Goal: Task Accomplishment & Management: Manage account settings

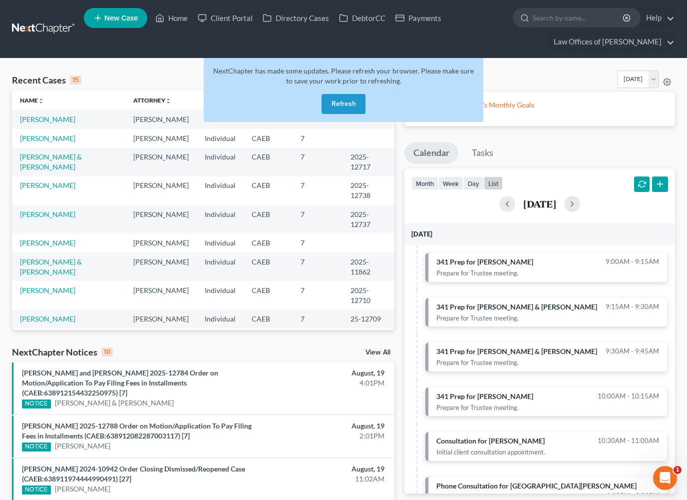
scroll to position [106, 0]
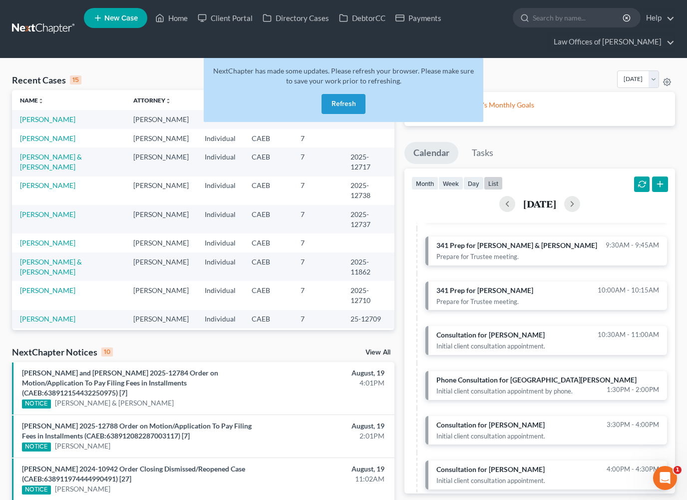
click at [350, 100] on button "Refresh" at bounding box center [344, 104] width 44 height 20
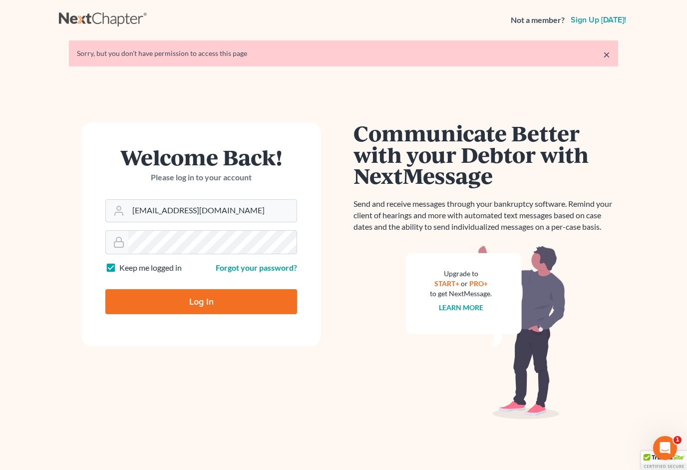
type input "[EMAIL_ADDRESS][DOMAIN_NAME]"
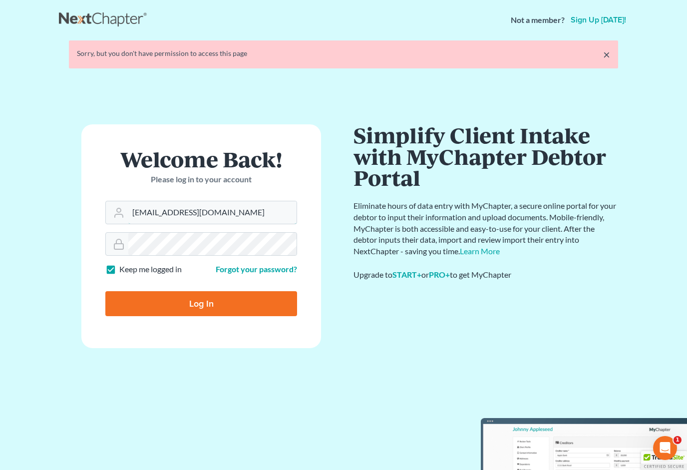
click at [201, 299] on input "Log In" at bounding box center [201, 303] width 192 height 25
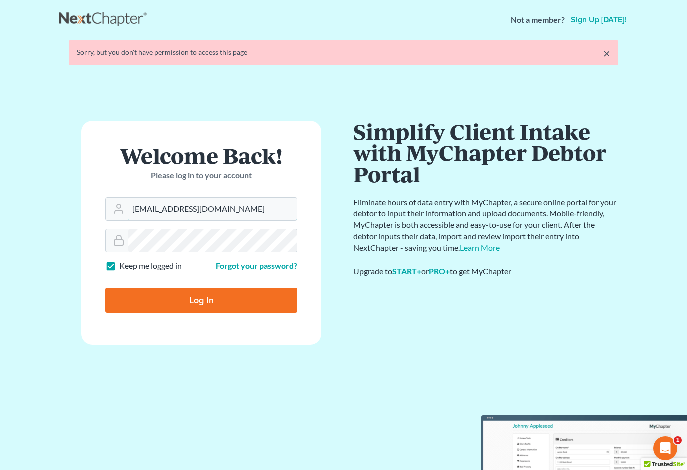
type input "Thinking..."
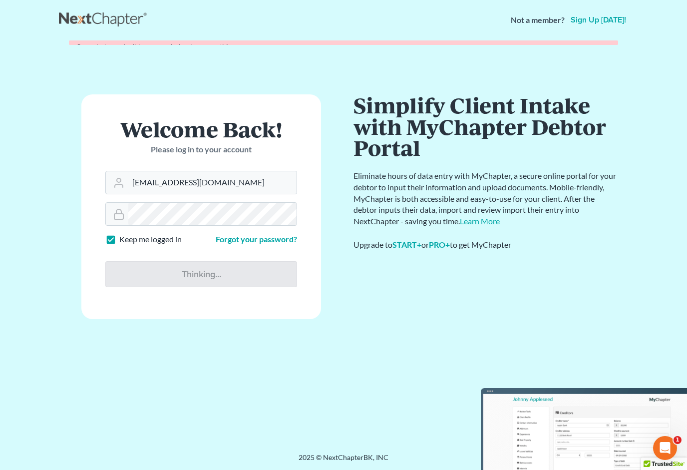
click at [226, 309] on form "Welcome Back! Please log in to your account Email Address info@bell-law.net Pas…" at bounding box center [201, 206] width 240 height 225
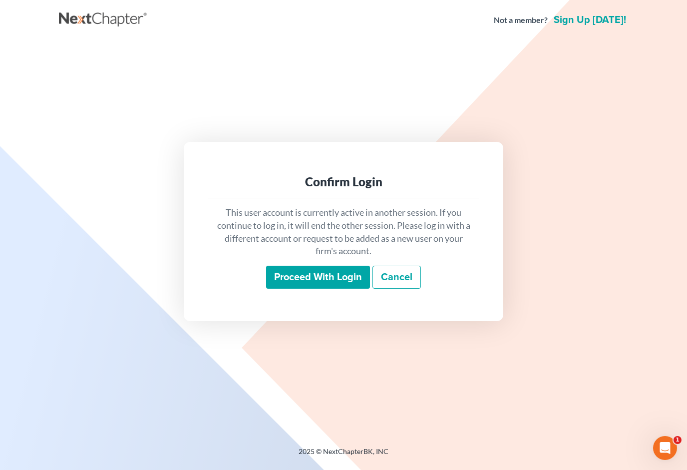
click at [336, 280] on input "Proceed with login" at bounding box center [318, 277] width 104 height 23
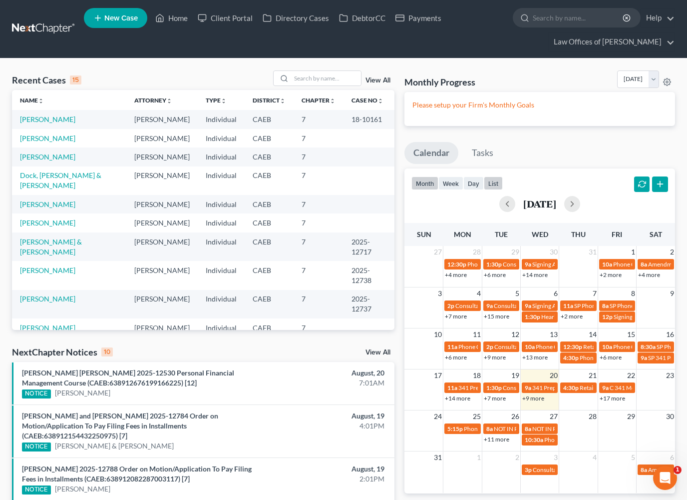
click at [496, 182] on button "list" at bounding box center [493, 182] width 19 height 13
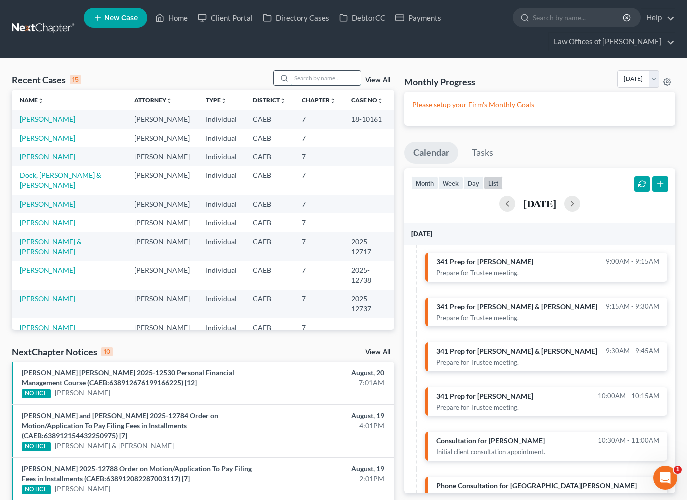
click at [314, 78] on input "search" at bounding box center [326, 78] width 70 height 14
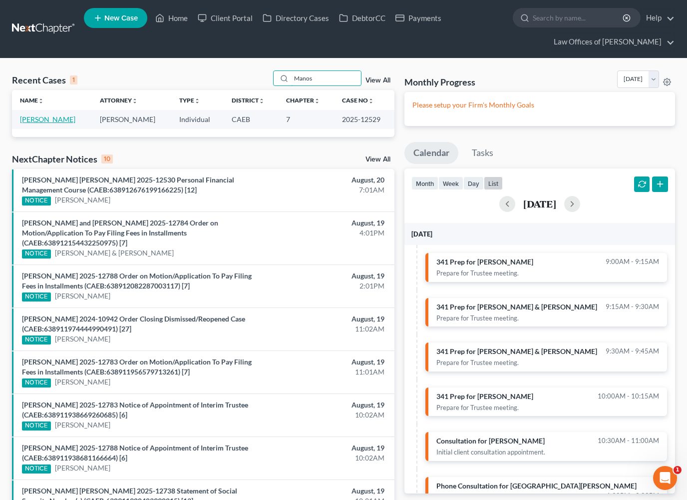
type input "Manos"
click at [57, 119] on link "[PERSON_NAME]" at bounding box center [47, 119] width 55 height 8
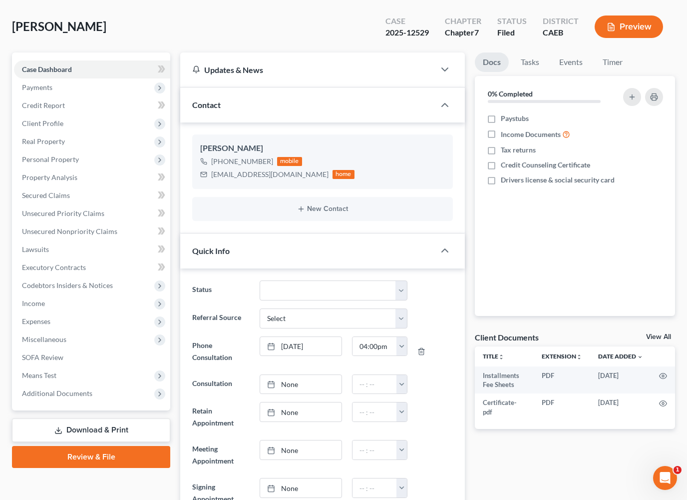
scroll to position [64, 0]
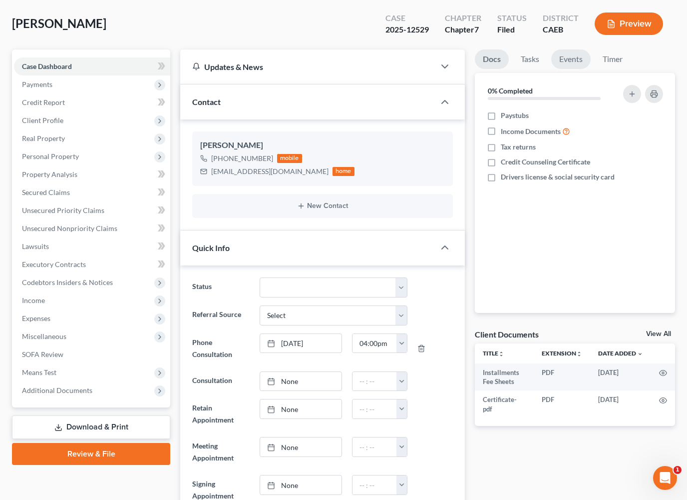
click at [575, 59] on link "Events" at bounding box center [571, 58] width 39 height 19
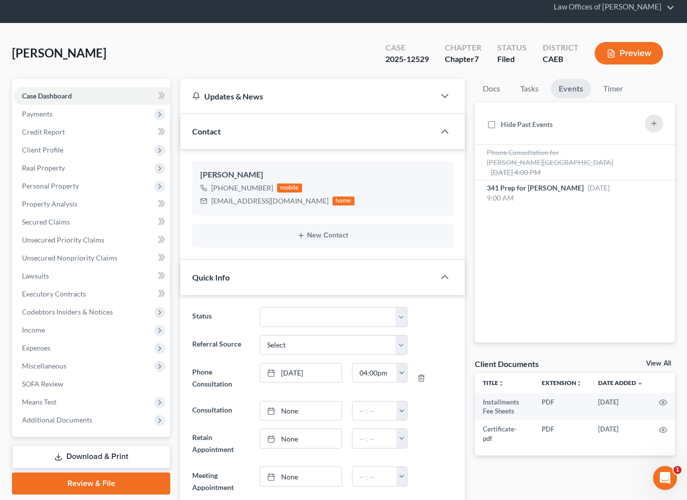
scroll to position [34, 0]
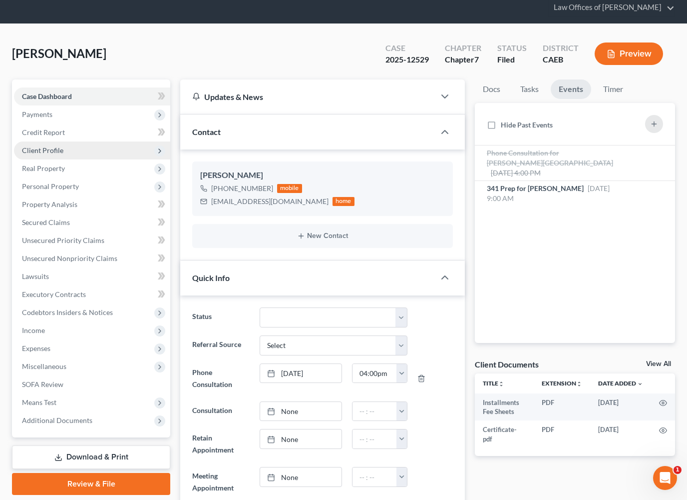
click at [40, 148] on span "Client Profile" at bounding box center [42, 150] width 41 height 8
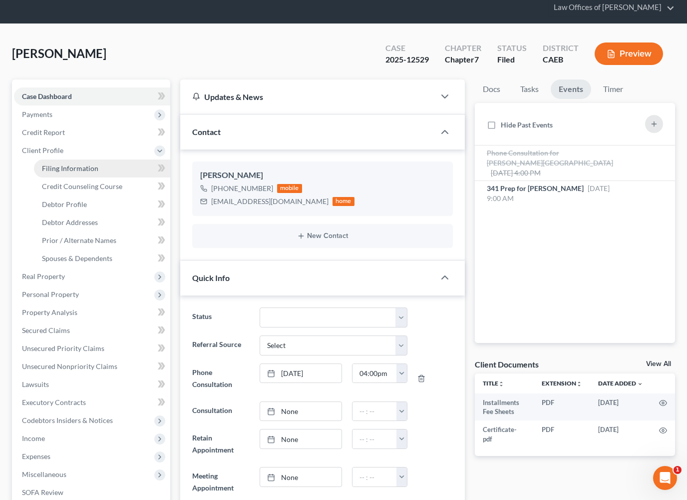
click at [52, 166] on span "Filing Information" at bounding box center [70, 168] width 56 height 8
select select "1"
select select "0"
select select "4"
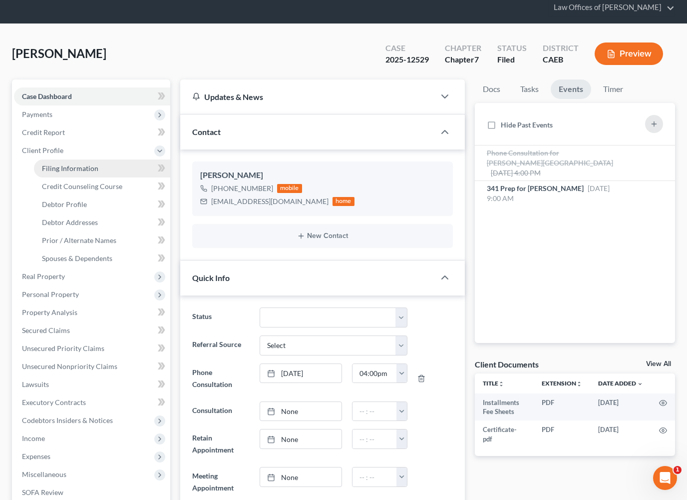
select select "0"
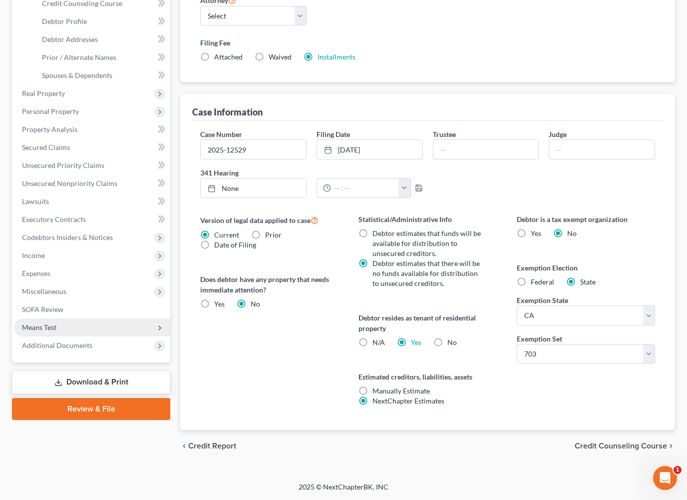
scroll to position [217, 0]
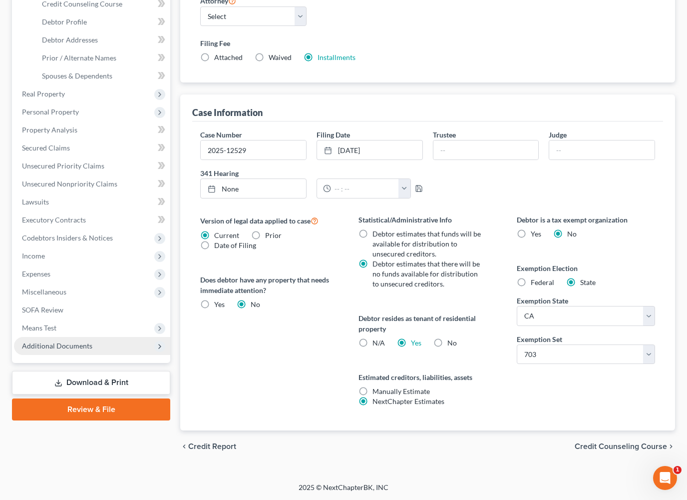
click at [73, 342] on span "Additional Documents" at bounding box center [57, 345] width 70 height 8
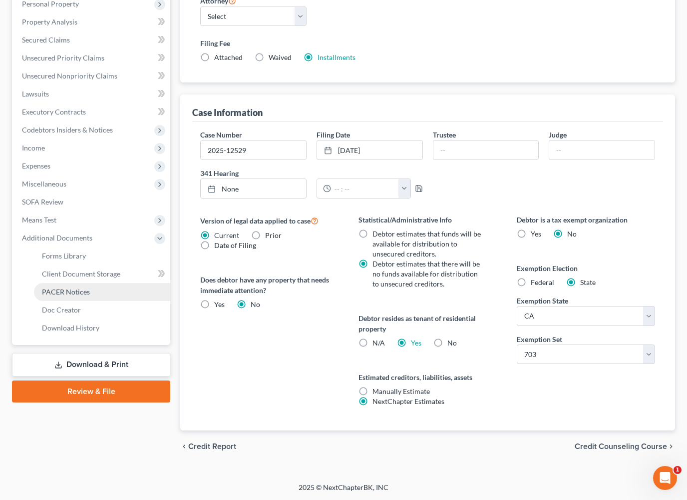
click at [68, 288] on span "PACER Notices" at bounding box center [66, 291] width 48 height 8
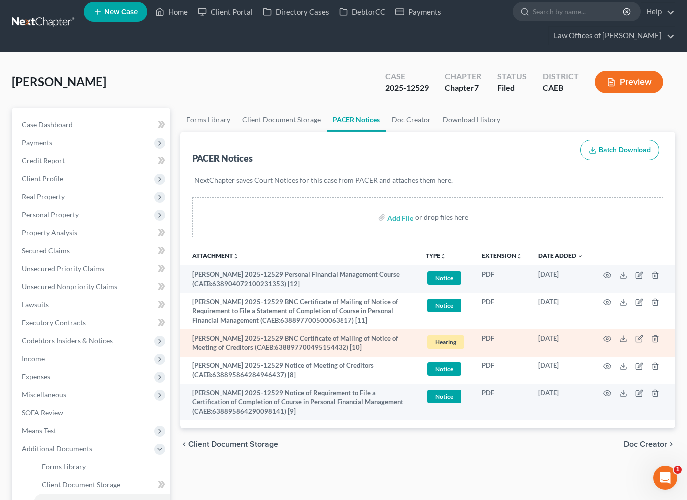
scroll to position [6, 0]
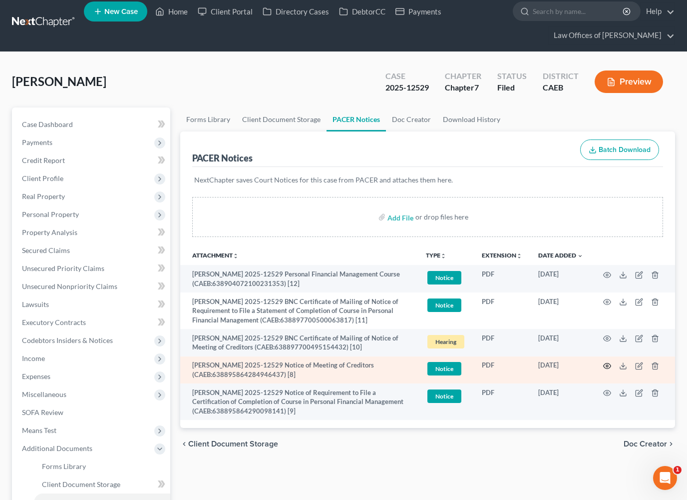
click at [606, 362] on icon "button" at bounding box center [608, 366] width 8 height 8
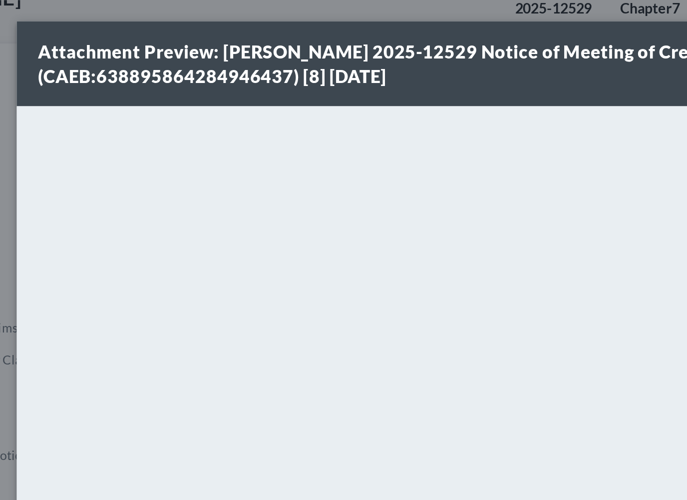
scroll to position [0, 0]
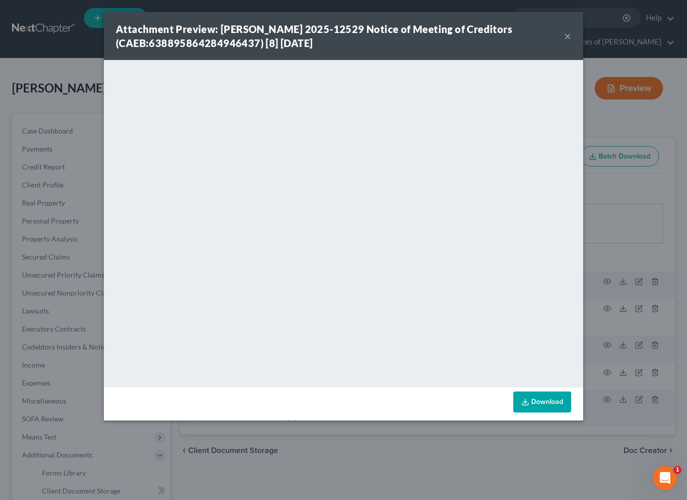
click at [568, 37] on button "×" at bounding box center [568, 36] width 7 height 12
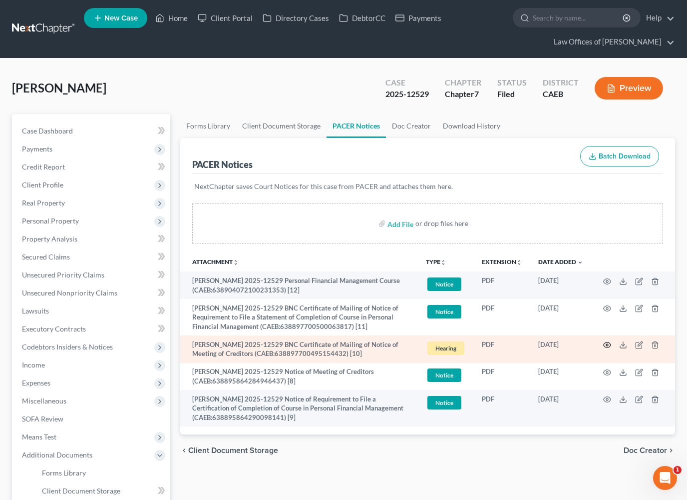
click at [607, 343] on icon "button" at bounding box center [608, 345] width 8 height 8
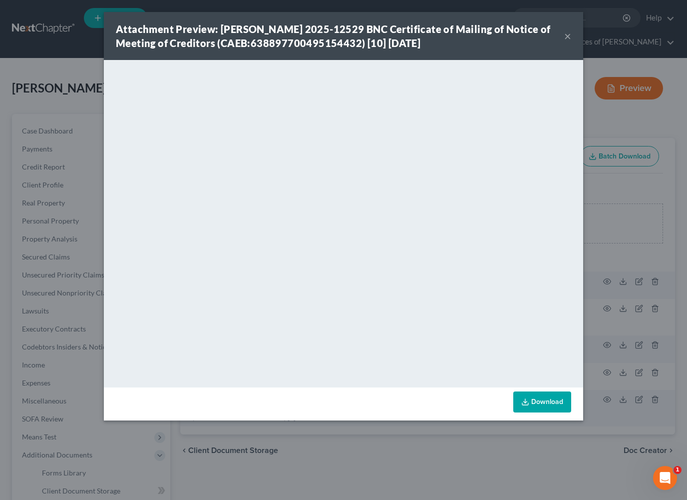
click at [568, 35] on button "×" at bounding box center [568, 36] width 7 height 12
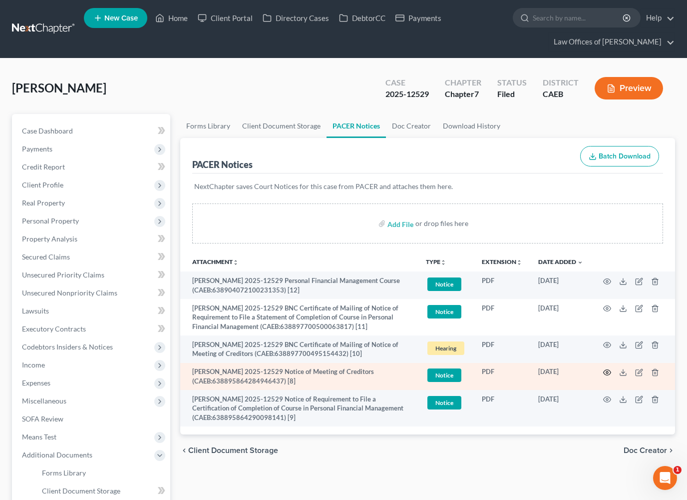
click at [607, 371] on circle "button" at bounding box center [608, 372] width 2 height 2
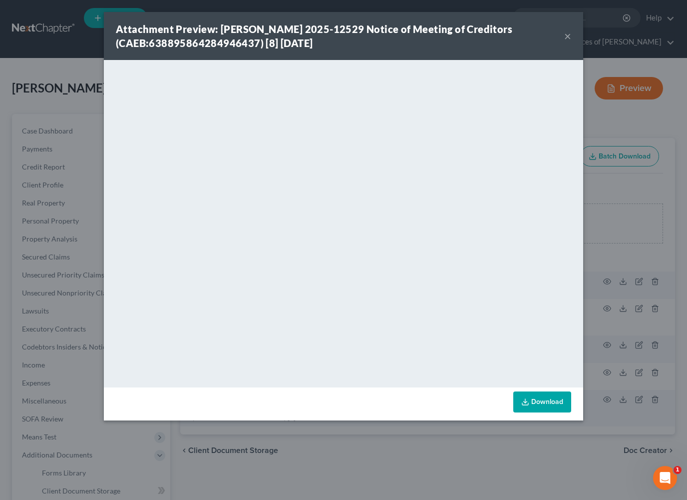
click at [551, 401] on link "Download" at bounding box center [543, 401] width 58 height 21
click at [569, 37] on button "×" at bounding box center [568, 36] width 7 height 12
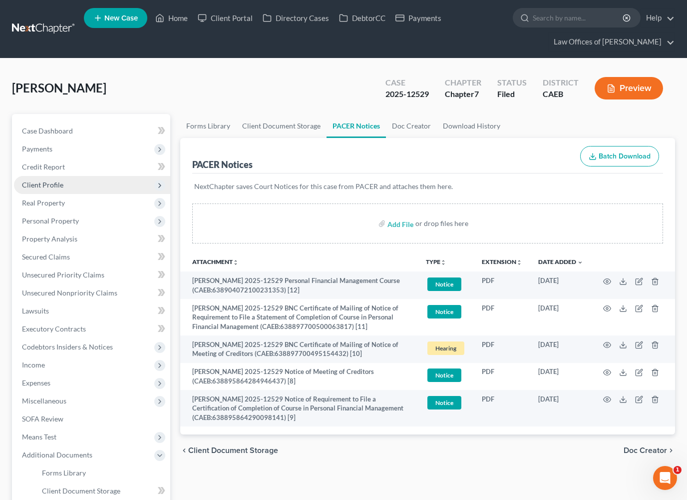
click at [45, 187] on span "Client Profile" at bounding box center [42, 184] width 41 height 8
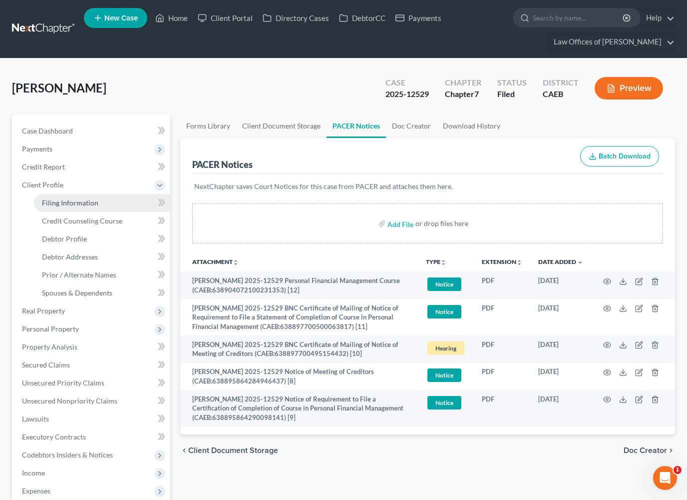
click at [51, 201] on span "Filing Information" at bounding box center [70, 202] width 56 height 8
select select "1"
select select "0"
select select "8"
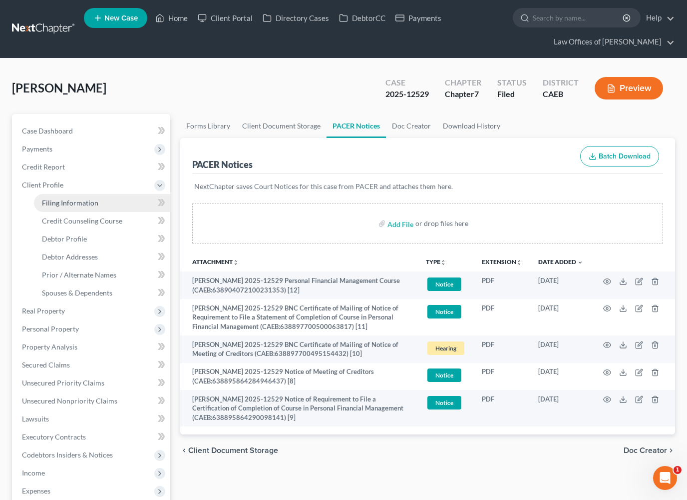
select select "0"
select select "4"
select select "0"
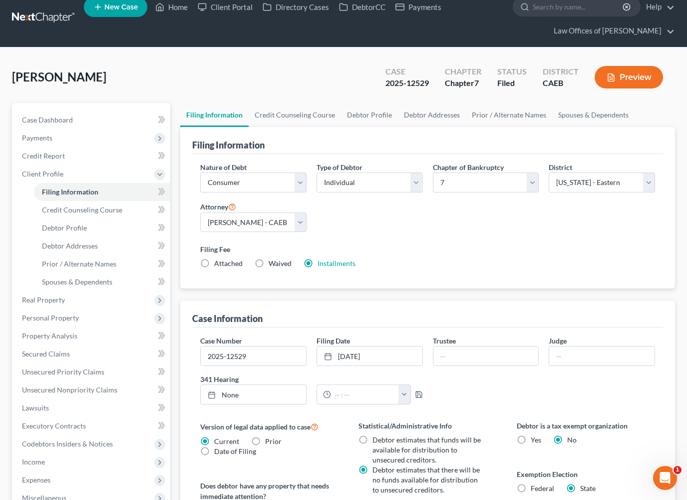
scroll to position [11, 0]
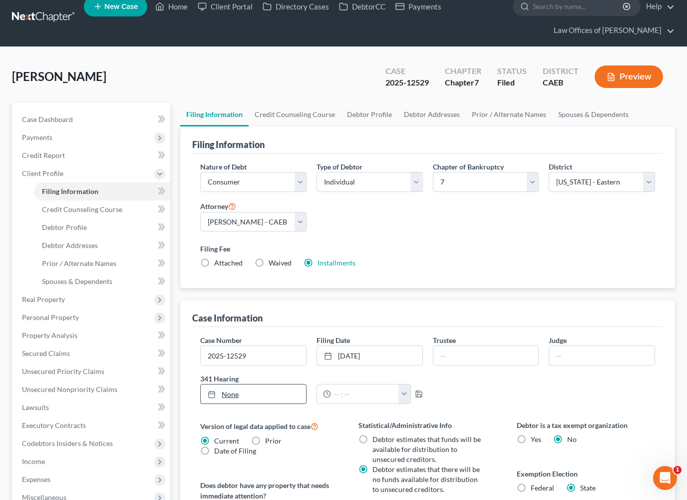
click at [233, 392] on link "None" at bounding box center [253, 393] width 105 height 19
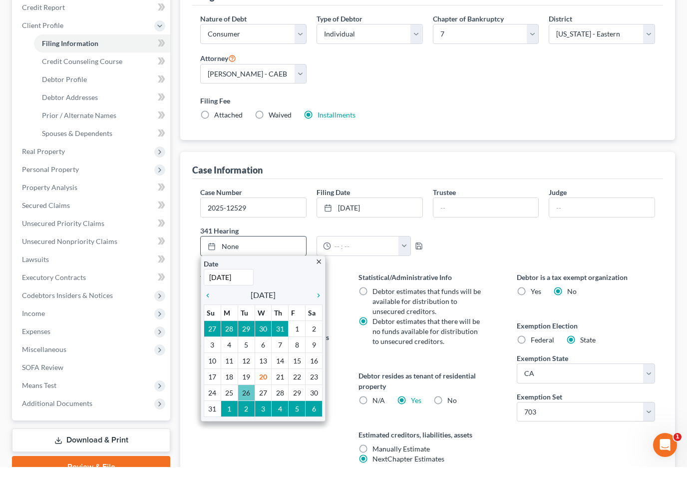
scroll to position [160, 0]
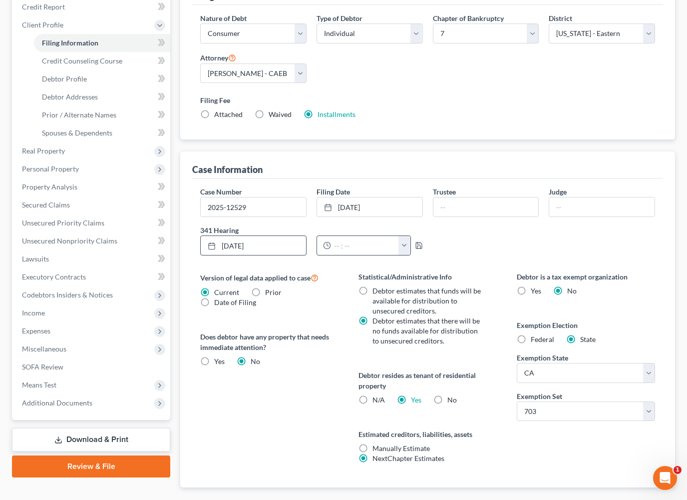
click at [405, 246] on button "button" at bounding box center [404, 245] width 11 height 19
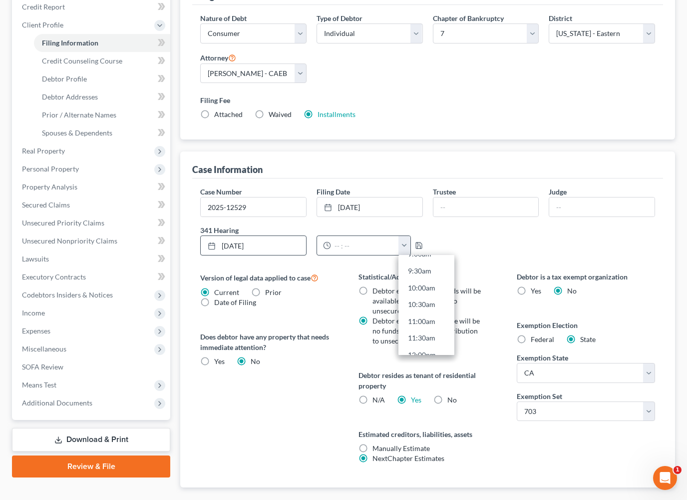
scroll to position [277, 0]
click at [426, 294] on link "9:00am" at bounding box center [427, 292] width 56 height 17
type input "9:00am"
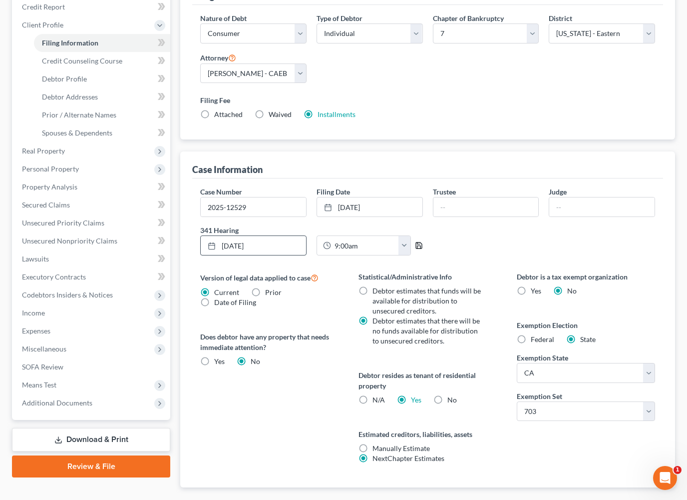
click at [420, 244] on icon "button" at bounding box center [419, 245] width 8 height 8
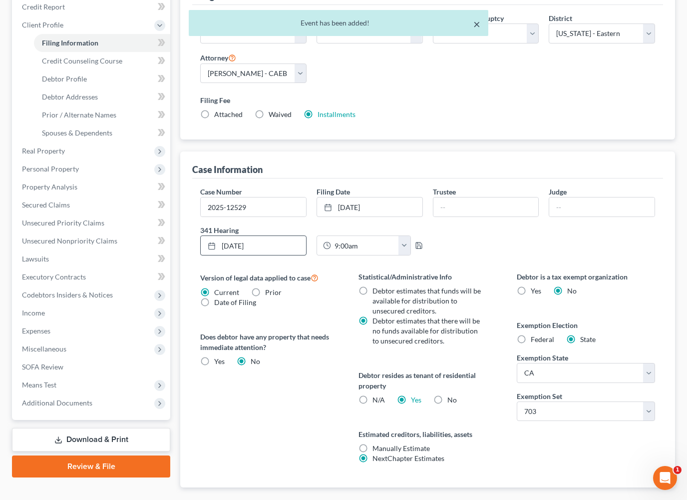
click at [479, 23] on button "×" at bounding box center [477, 24] width 7 height 12
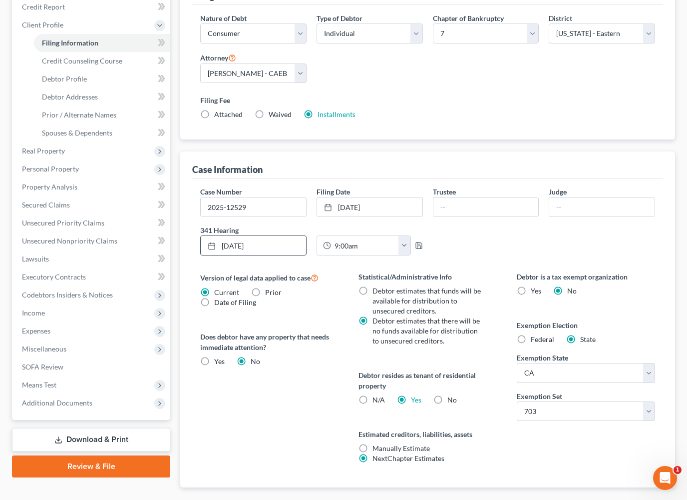
scroll to position [0, 0]
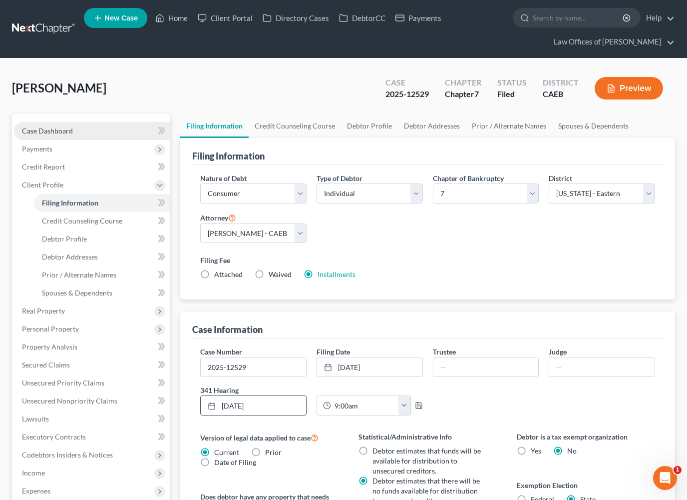
click at [62, 129] on span "Case Dashboard" at bounding box center [47, 130] width 51 height 8
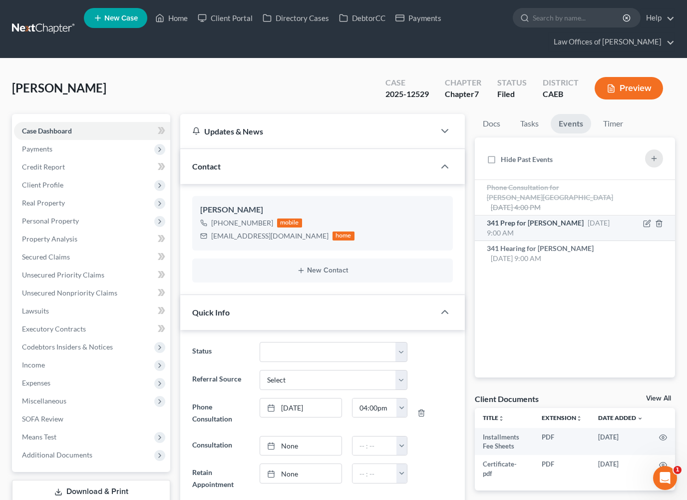
scroll to position [1656, 0]
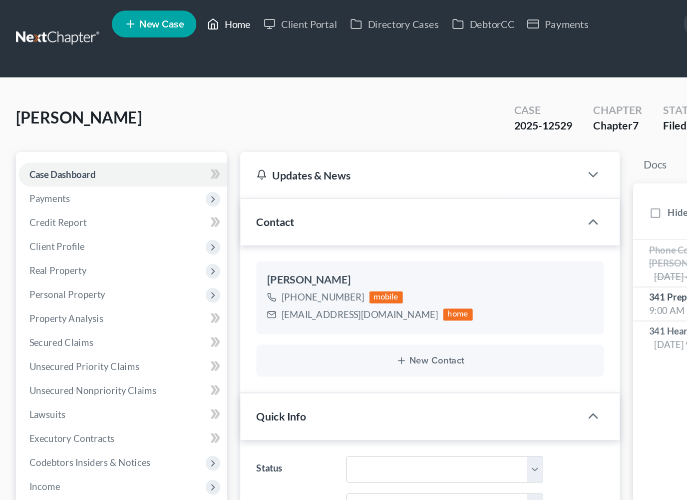
click at [178, 17] on link "Home" at bounding box center [171, 18] width 42 height 18
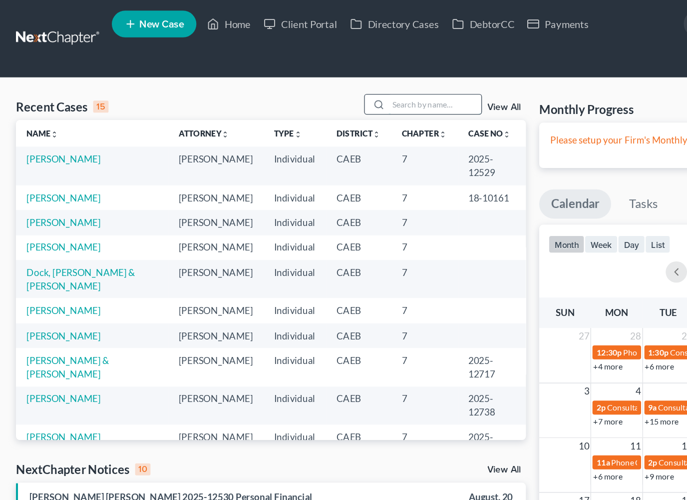
click at [317, 79] on input "search" at bounding box center [326, 78] width 70 height 14
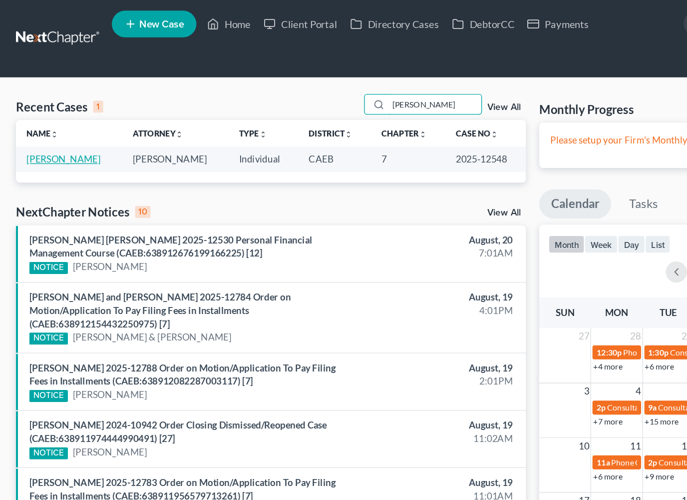
type input "[PERSON_NAME]"
click at [56, 117] on link "[PERSON_NAME]" at bounding box center [47, 119] width 55 height 8
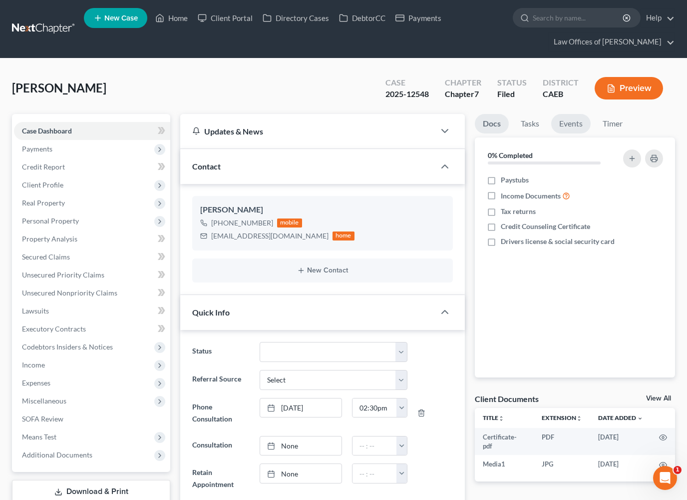
click at [566, 128] on link "Events" at bounding box center [571, 123] width 39 height 19
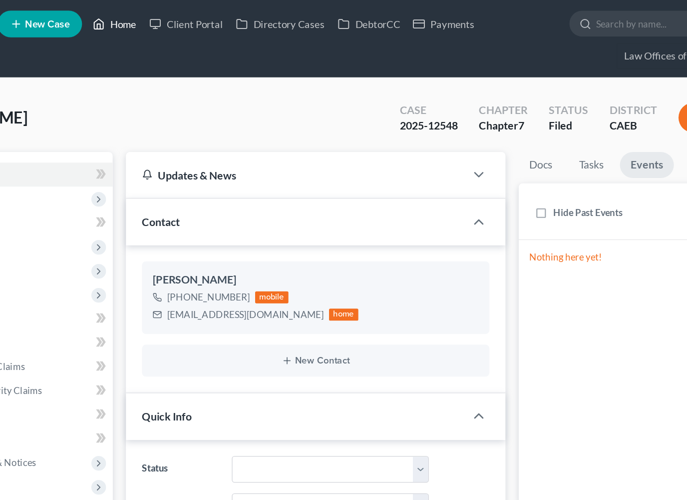
click at [150, 20] on link "Home" at bounding box center [171, 18] width 42 height 18
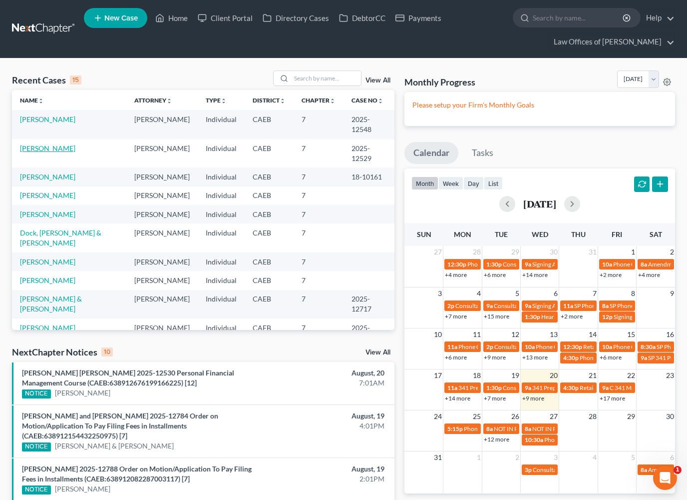
click at [45, 150] on link "[PERSON_NAME]" at bounding box center [47, 148] width 55 height 8
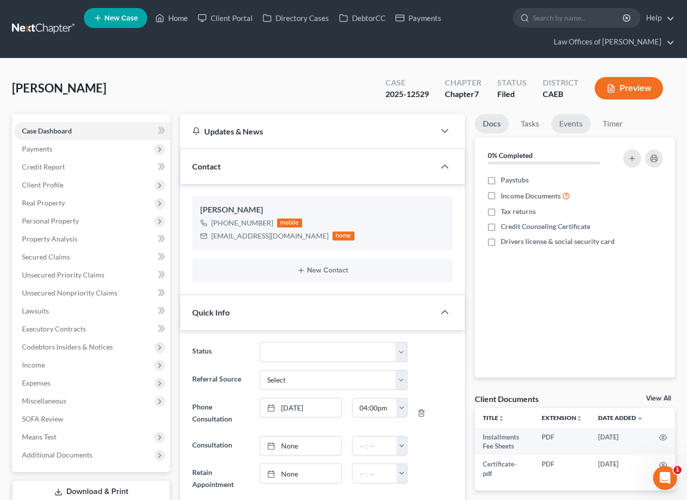
click at [566, 125] on link "Events" at bounding box center [571, 123] width 39 height 19
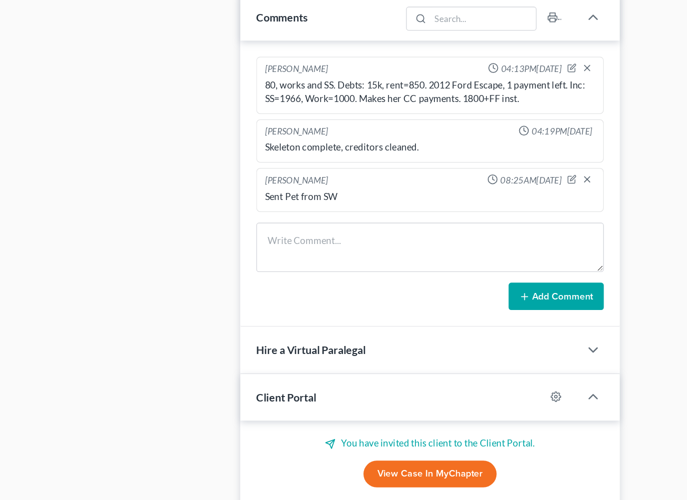
scroll to position [578, 0]
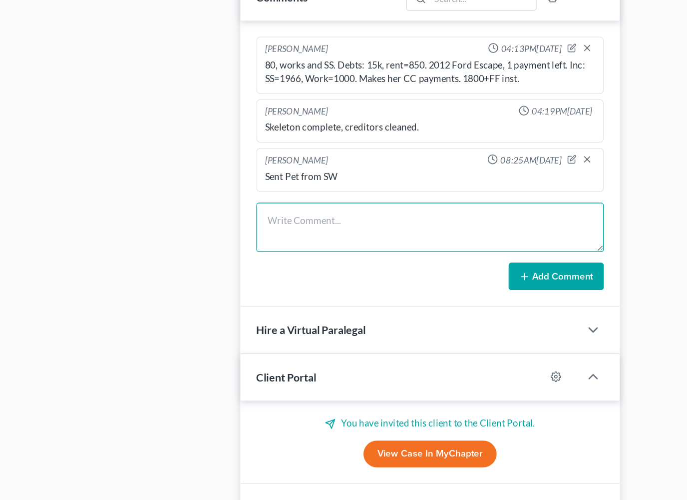
click at [236, 277] on textarea at bounding box center [322, 295] width 261 height 37
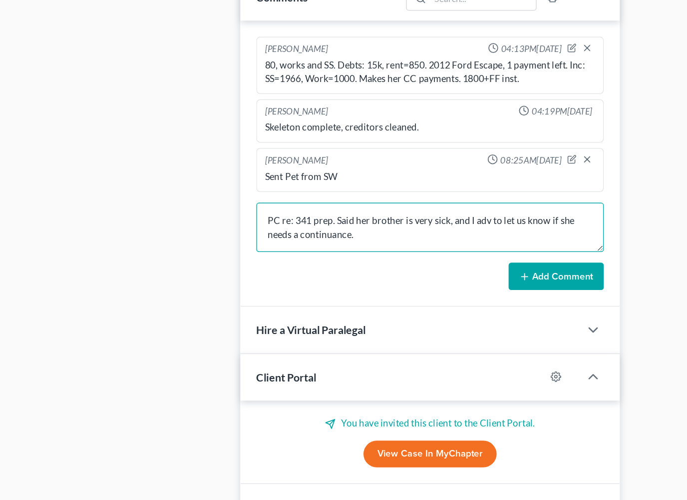
type textarea "PC re: 341 prep. Said her brother is very sick, and I adv to let us know if she…"
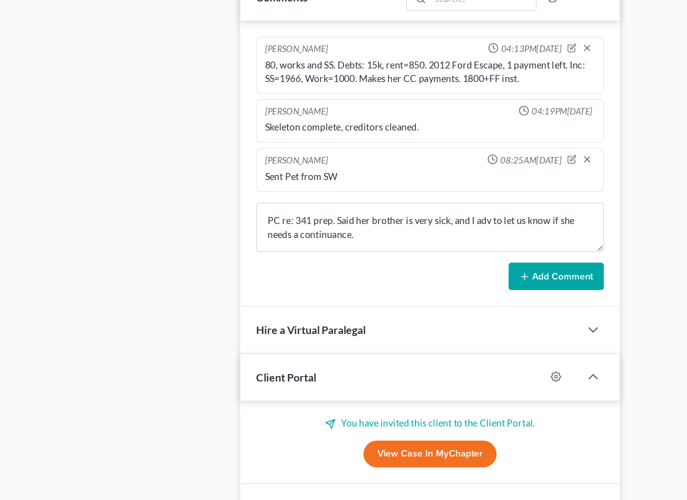
click at [400, 322] on button "Add Comment" at bounding box center [417, 332] width 71 height 21
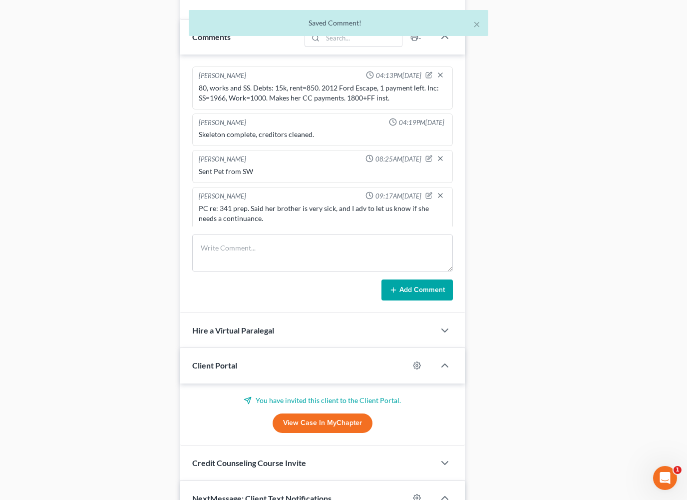
scroll to position [0, 0]
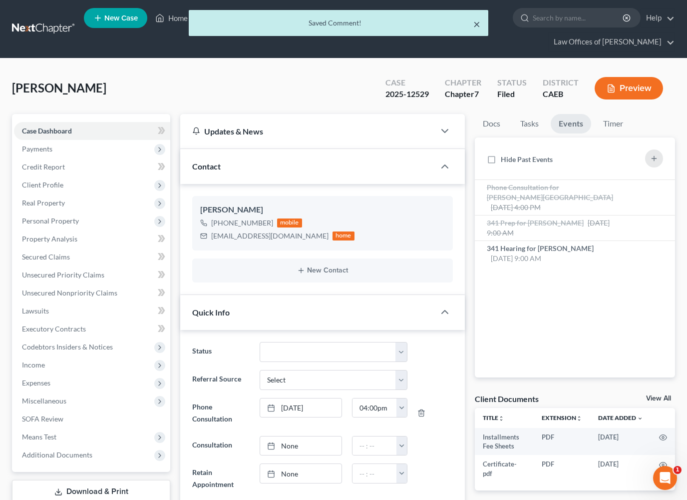
click at [477, 21] on button "×" at bounding box center [477, 24] width 7 height 12
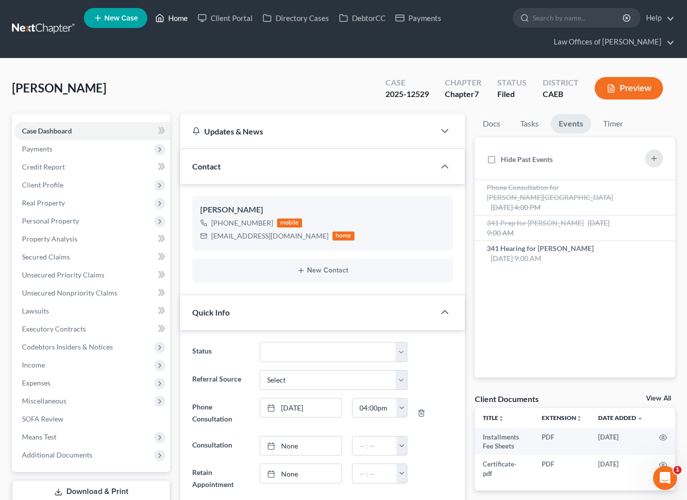
click at [180, 20] on link "Home" at bounding box center [171, 18] width 42 height 18
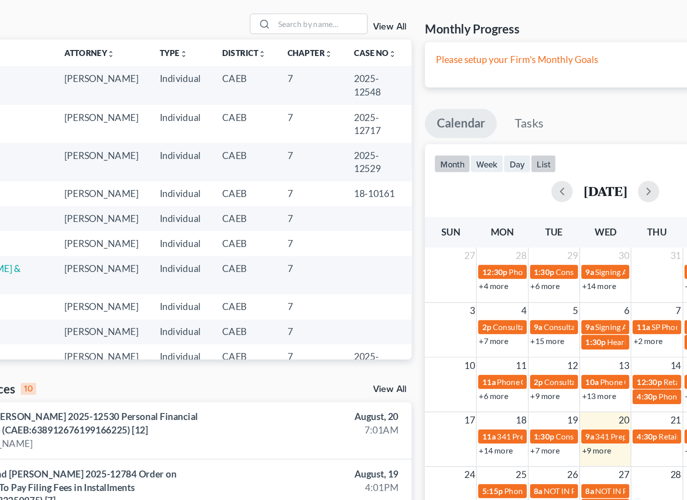
click at [484, 176] on button "list" at bounding box center [493, 182] width 19 height 13
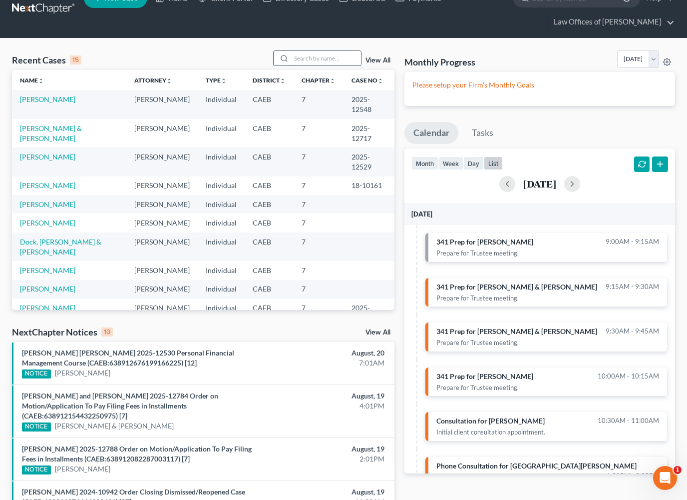
click at [323, 61] on input "search" at bounding box center [326, 58] width 70 height 14
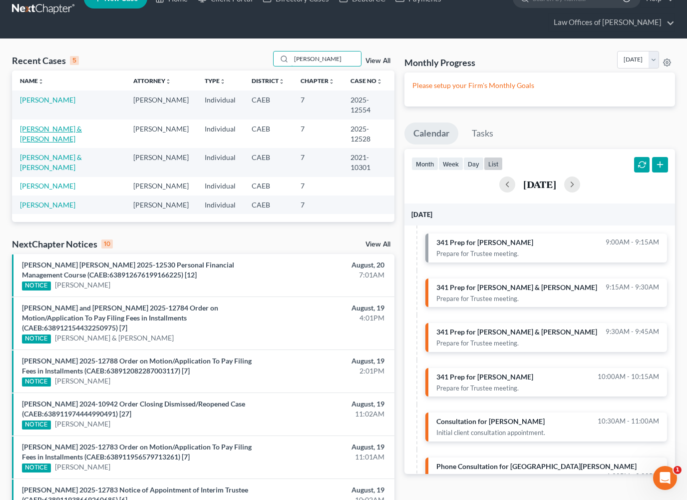
type input "[PERSON_NAME]"
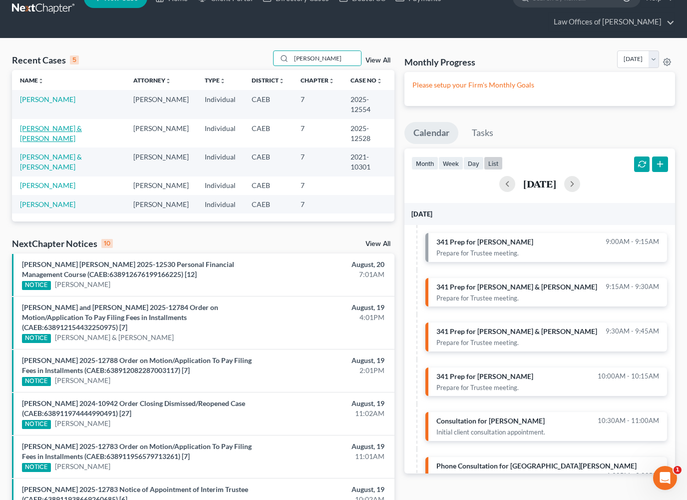
click at [72, 124] on link "[PERSON_NAME] & [PERSON_NAME]" at bounding box center [51, 133] width 62 height 18
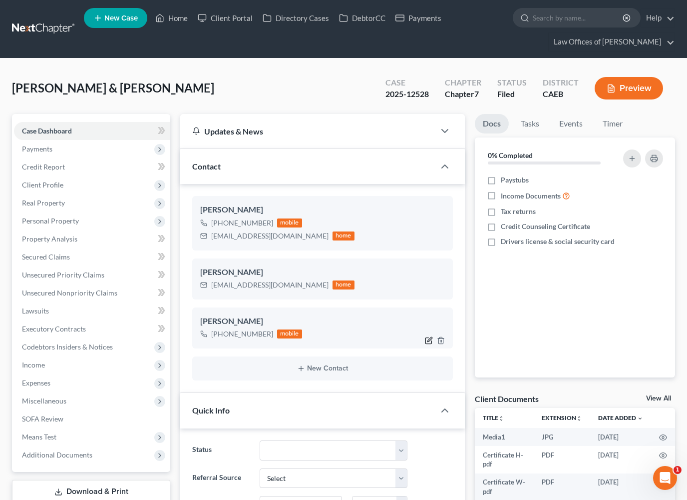
click at [428, 338] on icon "button" at bounding box center [429, 340] width 8 height 8
select select "0"
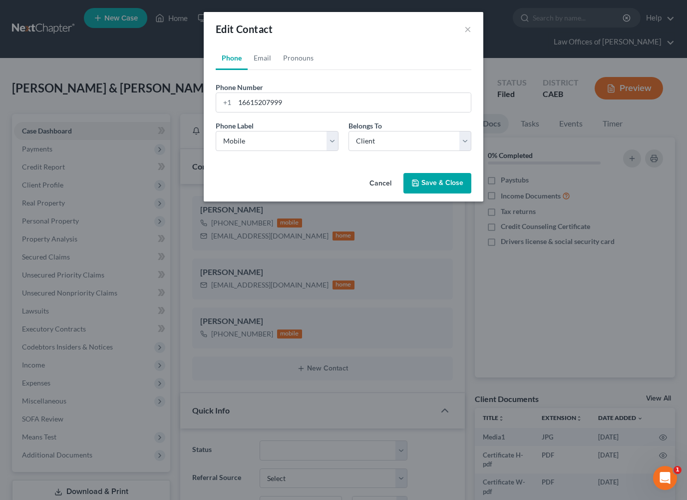
click at [384, 188] on button "Cancel" at bounding box center [381, 184] width 38 height 20
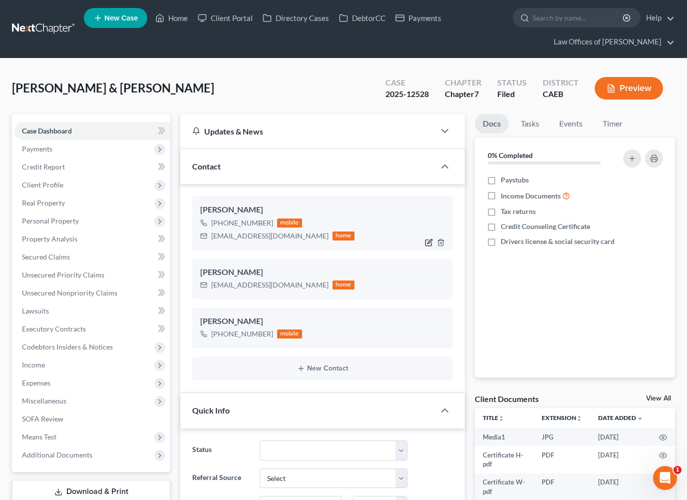
click at [430, 242] on icon "button" at bounding box center [430, 241] width 4 height 4
select select "0"
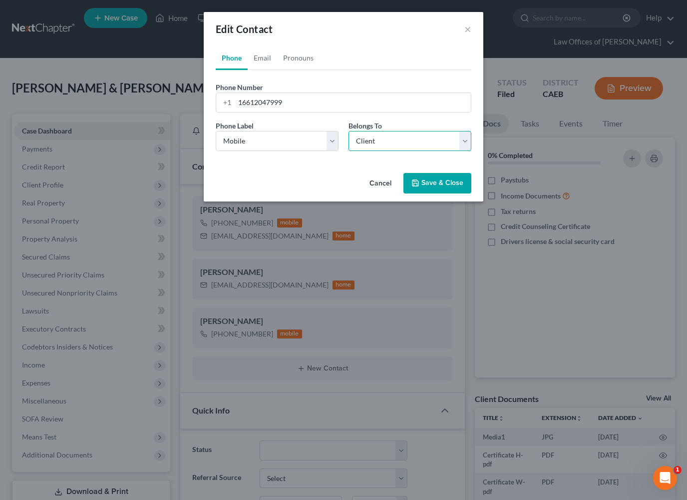
select select "1"
click at [442, 183] on button "Save & Close" at bounding box center [438, 183] width 68 height 21
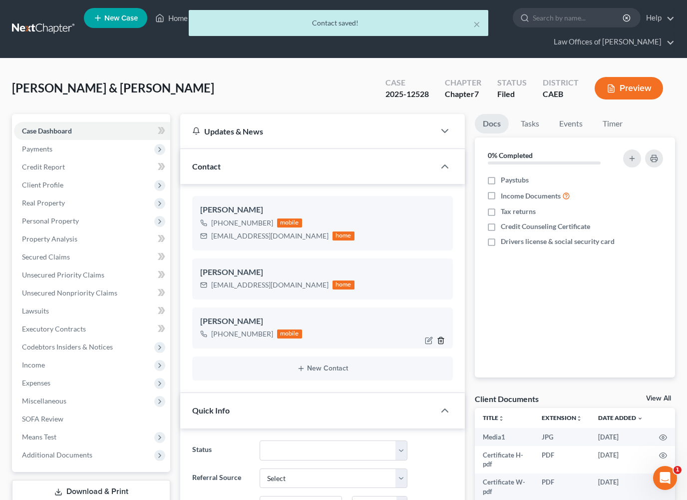
click at [442, 340] on line "button" at bounding box center [442, 341] width 0 height 2
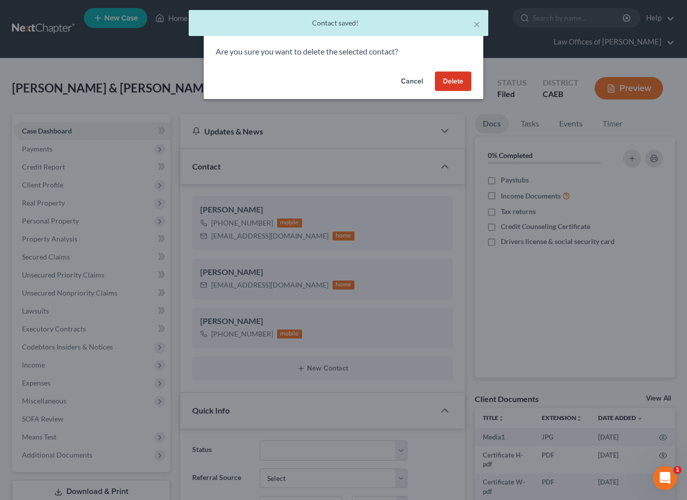
click at [452, 80] on button "Delete" at bounding box center [453, 81] width 36 height 20
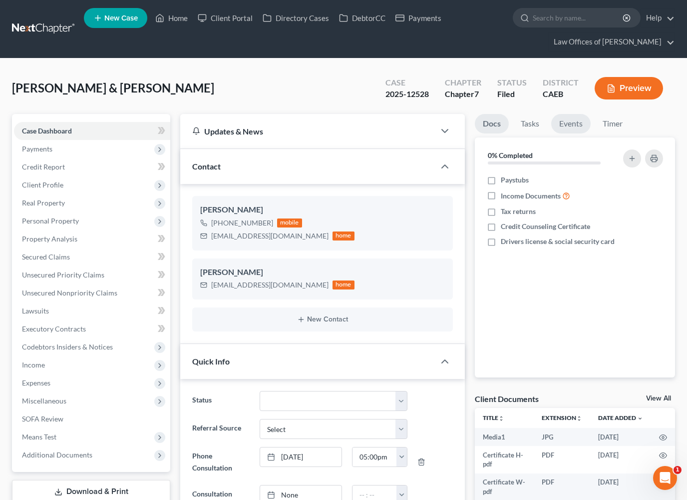
click at [575, 124] on link "Events" at bounding box center [571, 123] width 39 height 19
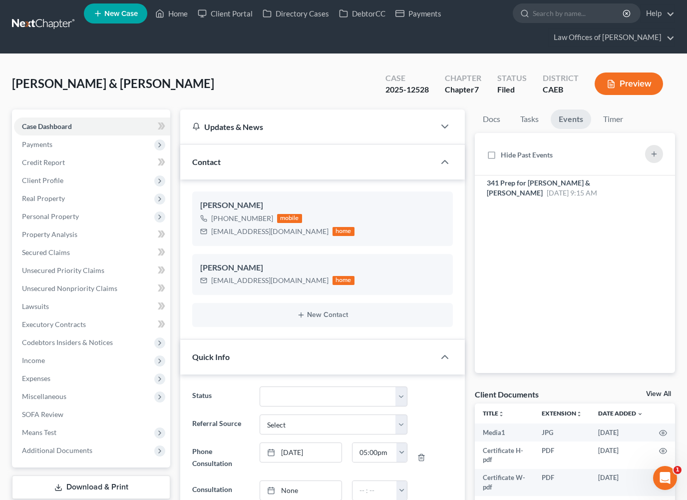
scroll to position [119, 0]
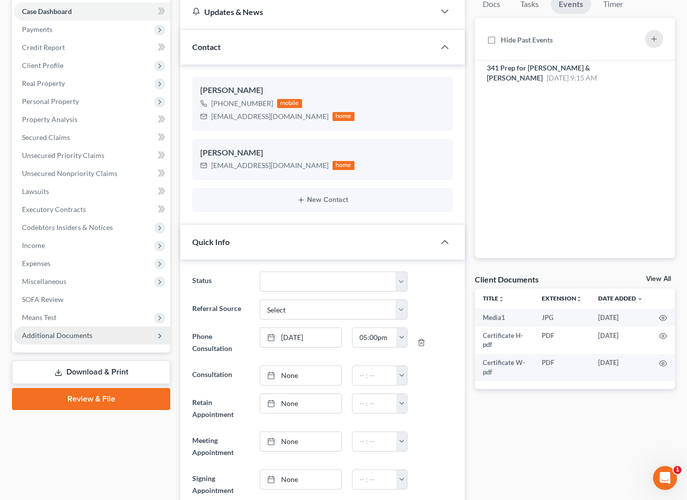
click at [53, 335] on span "Additional Documents" at bounding box center [57, 335] width 70 height 8
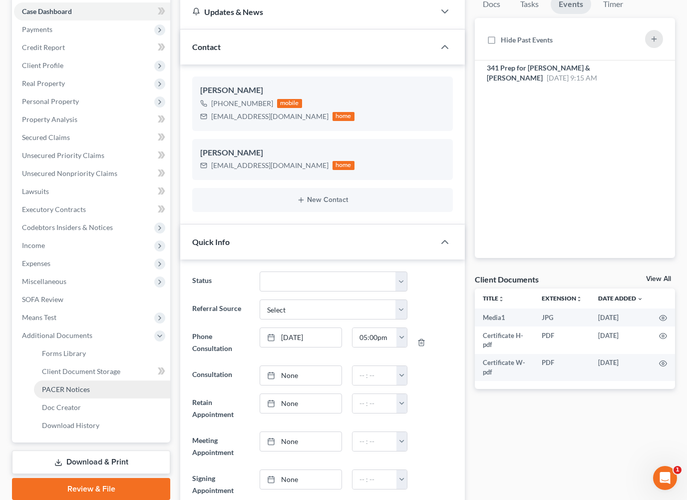
click at [74, 385] on span "PACER Notices" at bounding box center [66, 389] width 48 height 8
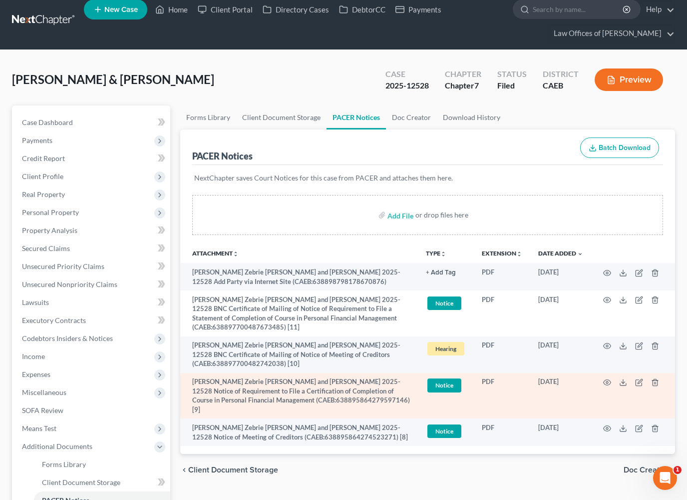
scroll to position [10, 0]
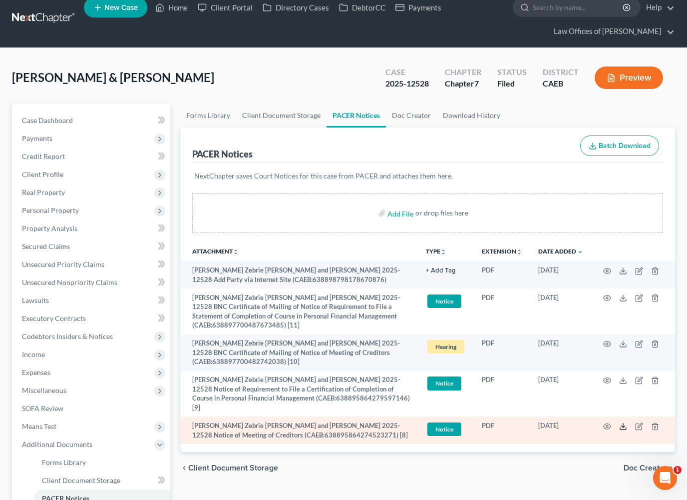
click at [623, 422] on icon at bounding box center [624, 426] width 8 height 8
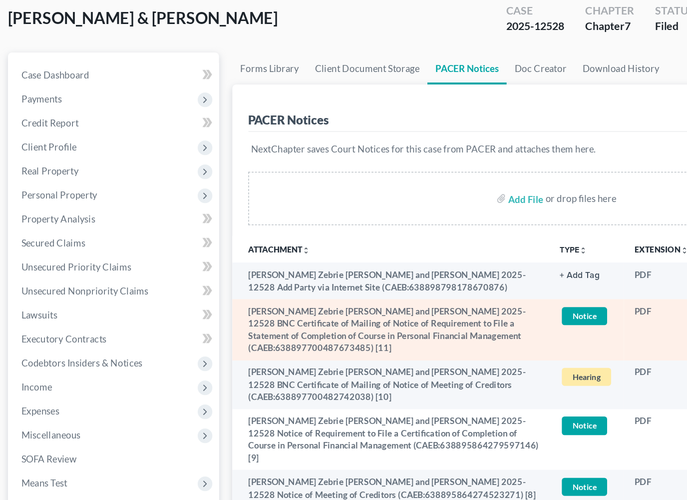
scroll to position [0, 0]
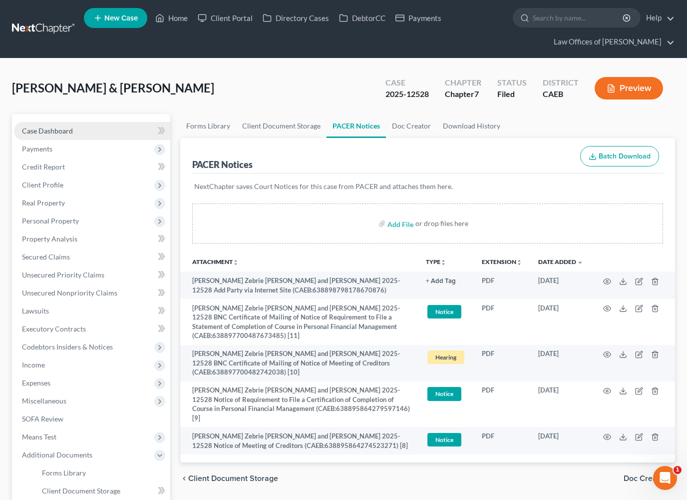
click at [39, 126] on span "Case Dashboard" at bounding box center [47, 130] width 51 height 8
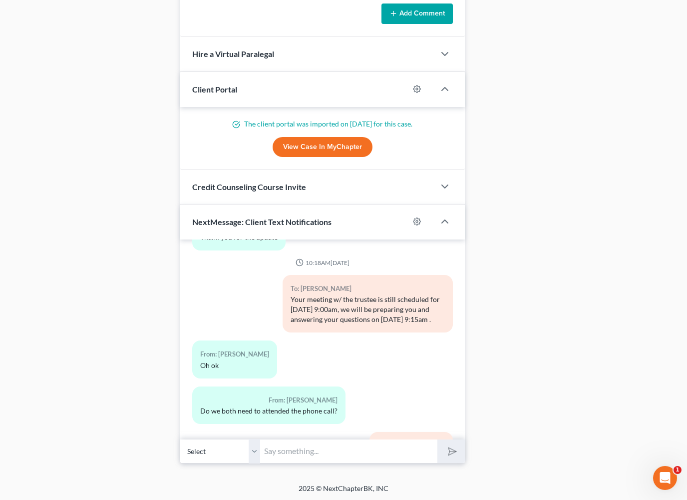
scroll to position [989, 0]
drag, startPoint x: 322, startPoint y: 449, endPoint x: 322, endPoint y: 483, distance: 34.0
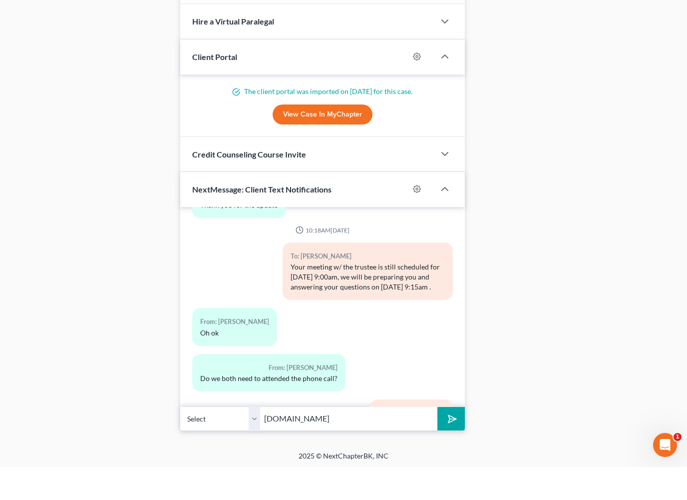
type input "[DOMAIN_NAME]"
click at [451, 440] on button "submit" at bounding box center [451, 451] width 27 height 23
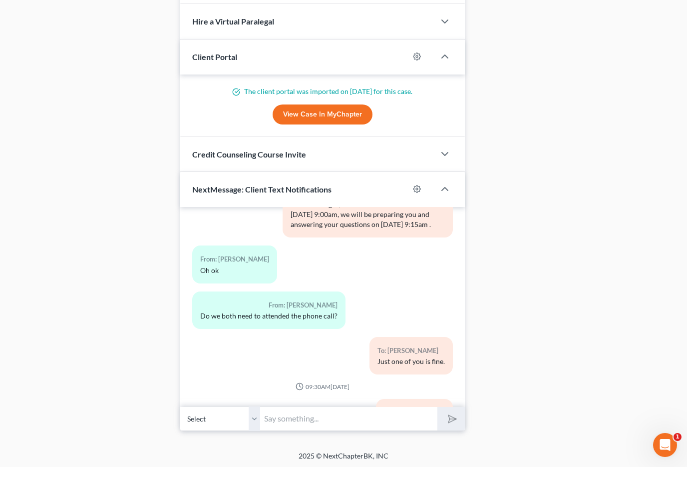
scroll to position [5083, 0]
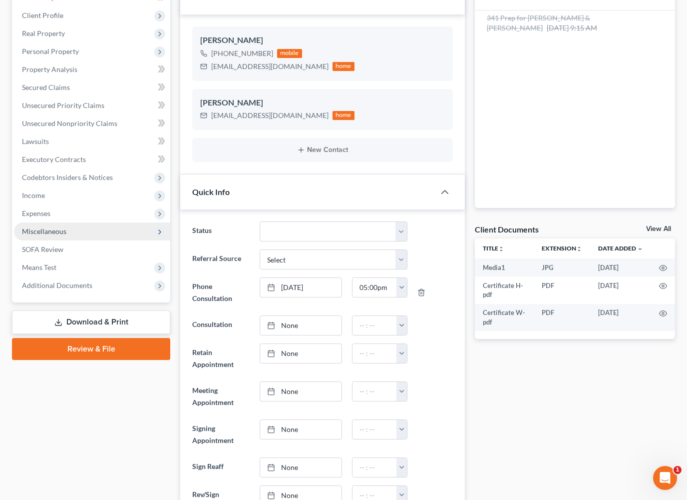
scroll to position [152, 0]
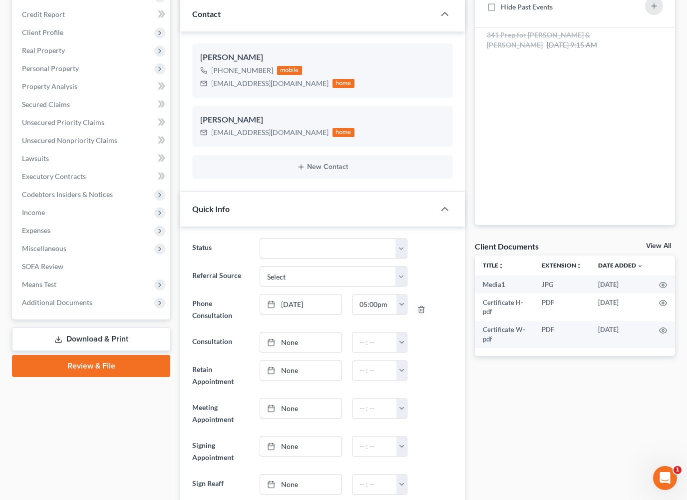
click at [68, 311] on div "Case Dashboard Payments Invoices Payments Payments Credit Report Client Profile…" at bounding box center [91, 141] width 158 height 358
click at [64, 303] on span "Additional Documents" at bounding box center [57, 302] width 70 height 8
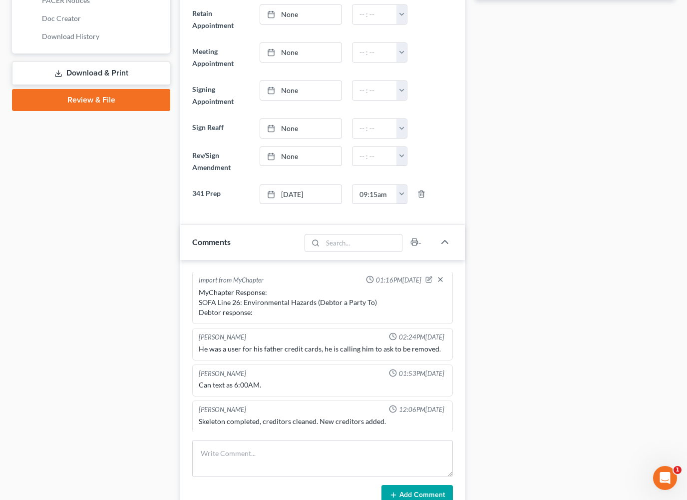
scroll to position [509, 0]
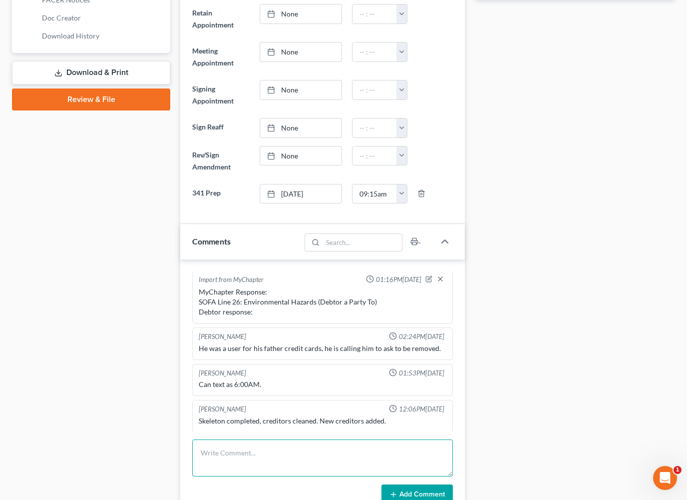
drag, startPoint x: 271, startPoint y: 453, endPoint x: 271, endPoint y: 675, distance: 222.8
click at [271, 453] on div "Updates & News × Electronic Filing Available! Cases in the Eastern District of …" at bounding box center [322, 274] width 285 height 1338
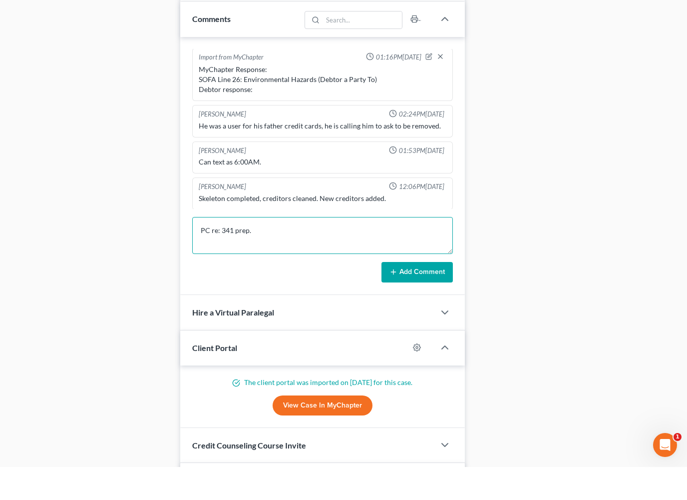
type textarea "PC re: 341 prep."
click at [404, 295] on button "Add Comment" at bounding box center [417, 305] width 71 height 21
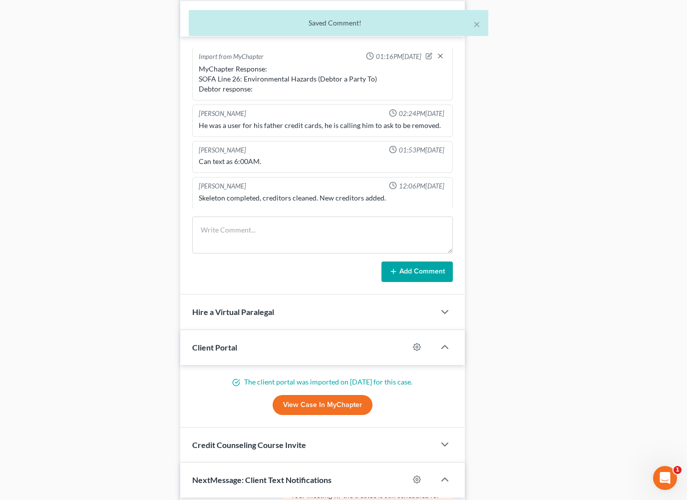
scroll to position [473, 0]
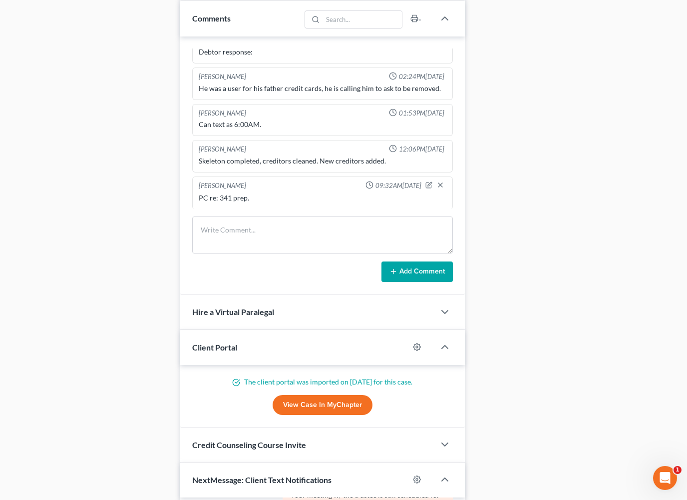
click at [172, 143] on div "Case Dashboard Payments Invoices Payments Payments Credit Report Client Profile" at bounding box center [91, 51] width 168 height 1338
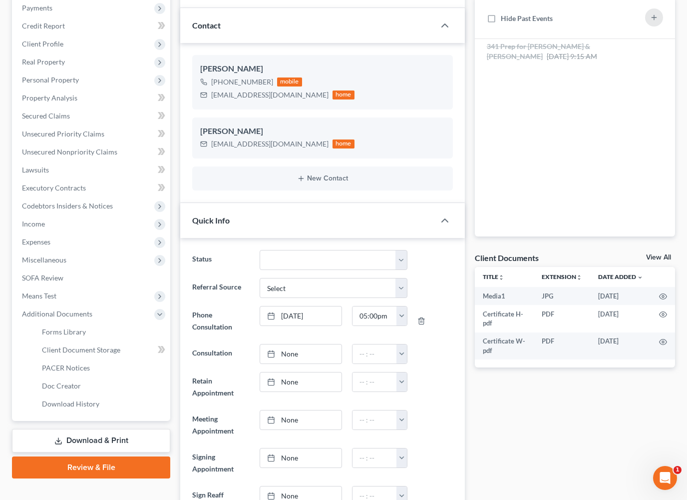
scroll to position [167, 0]
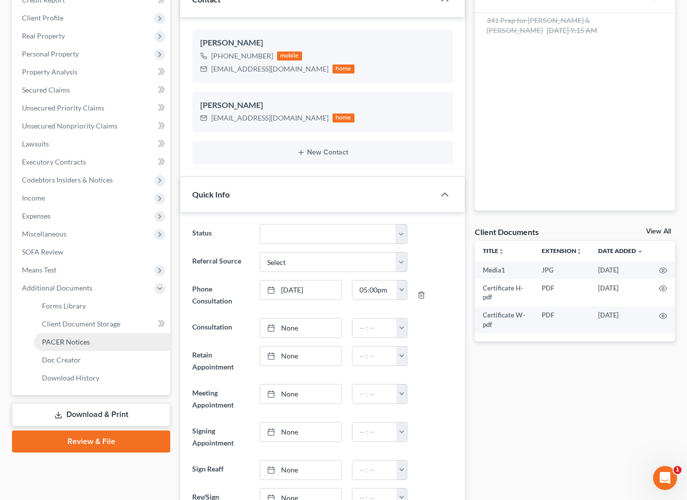
drag, startPoint x: 68, startPoint y: 344, endPoint x: 68, endPoint y: 354, distance: 10.0
click at [68, 344] on span "PACER Notices" at bounding box center [66, 341] width 48 height 8
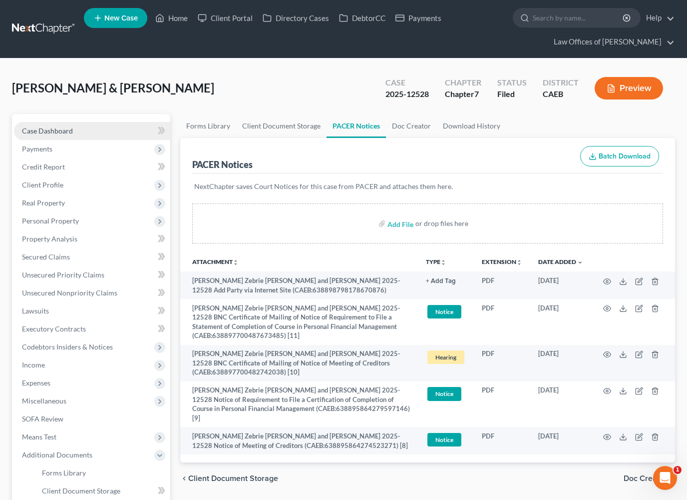
click at [46, 128] on span "Case Dashboard" at bounding box center [47, 130] width 51 height 8
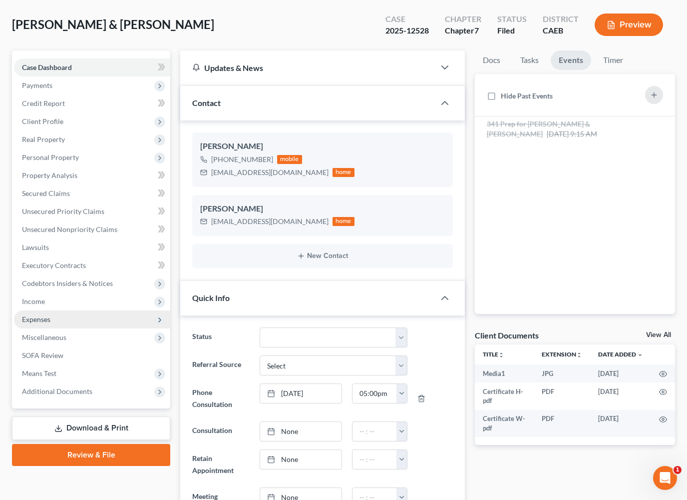
scroll to position [65, 0]
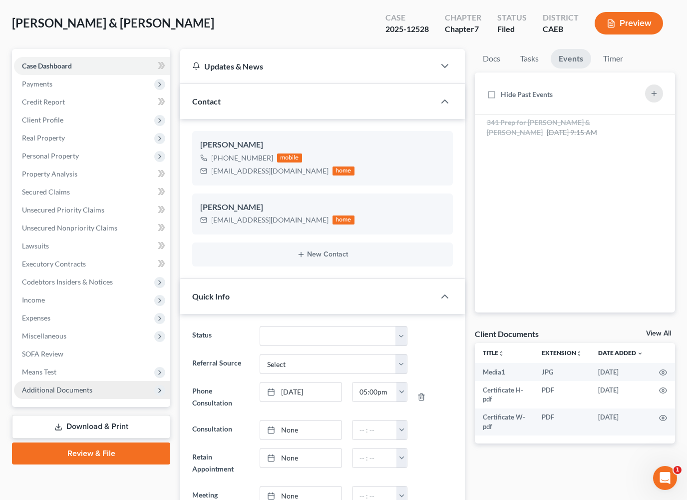
click at [51, 389] on span "Additional Documents" at bounding box center [57, 389] width 70 height 8
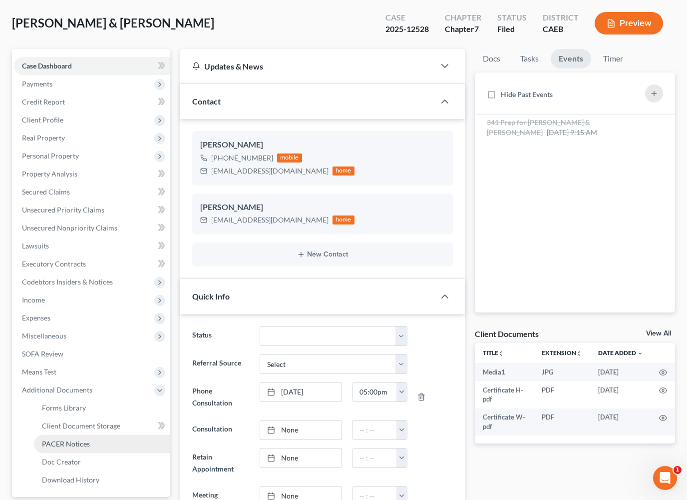
click at [63, 443] on span "PACER Notices" at bounding box center [66, 443] width 48 height 8
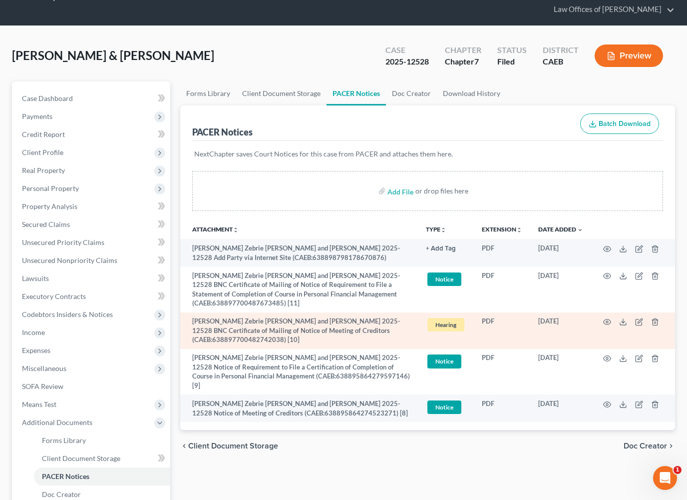
scroll to position [0, 0]
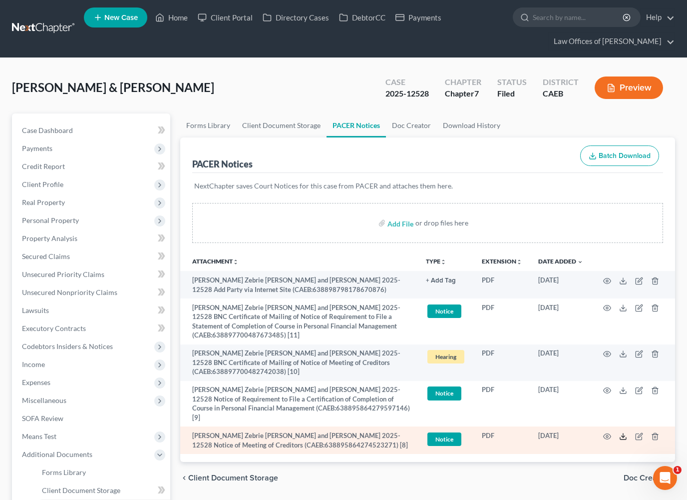
click at [625, 435] on polyline at bounding box center [623, 435] width 3 height 1
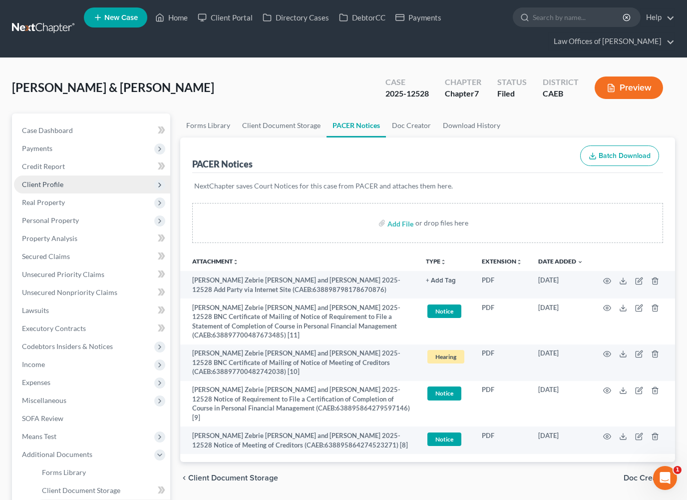
click at [47, 183] on span "Client Profile" at bounding box center [42, 184] width 41 height 8
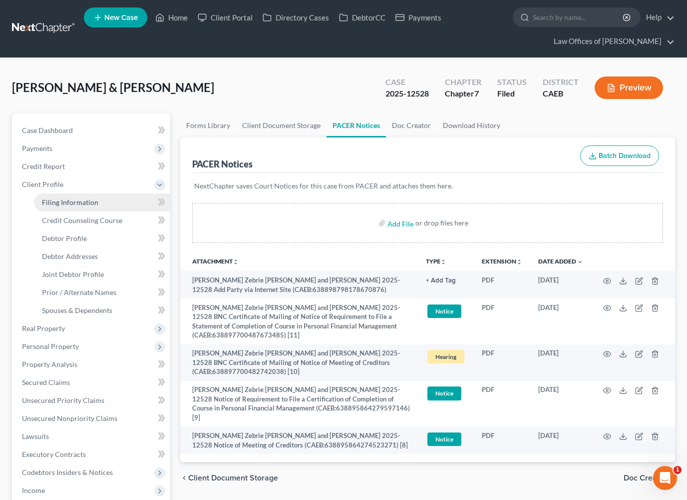
click at [53, 200] on span "Filing Information" at bounding box center [70, 202] width 56 height 8
select select "1"
select select "0"
select select "8"
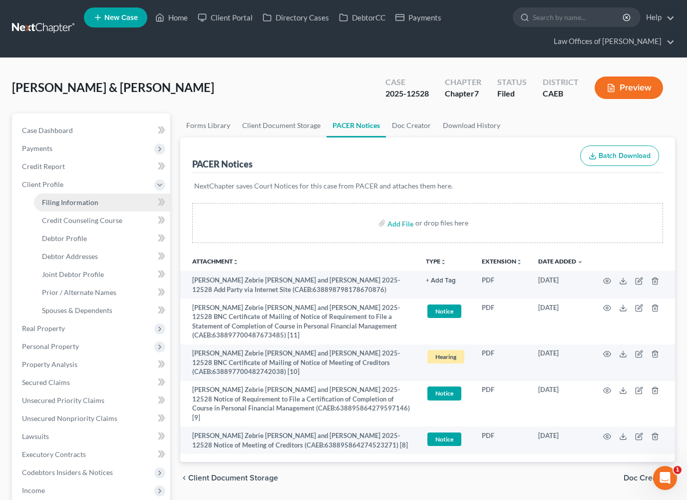
select select "0"
select select "4"
select select "0"
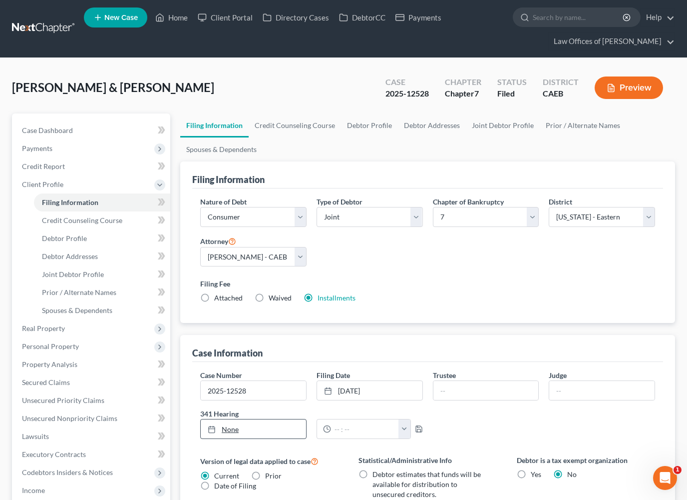
click at [234, 430] on link "None" at bounding box center [253, 428] width 105 height 19
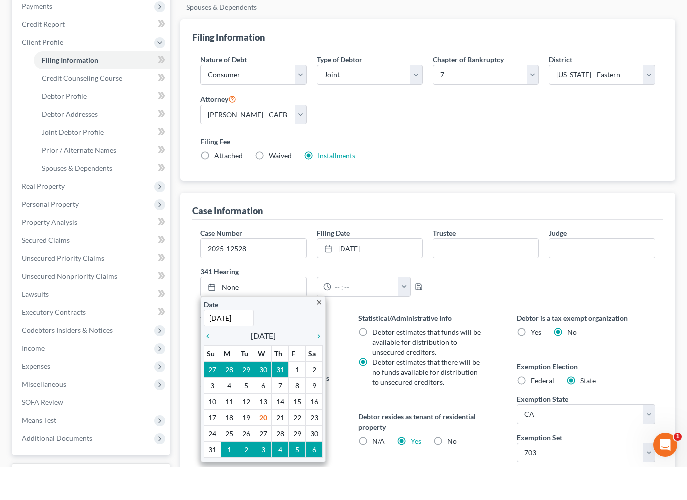
scroll to position [143, 0]
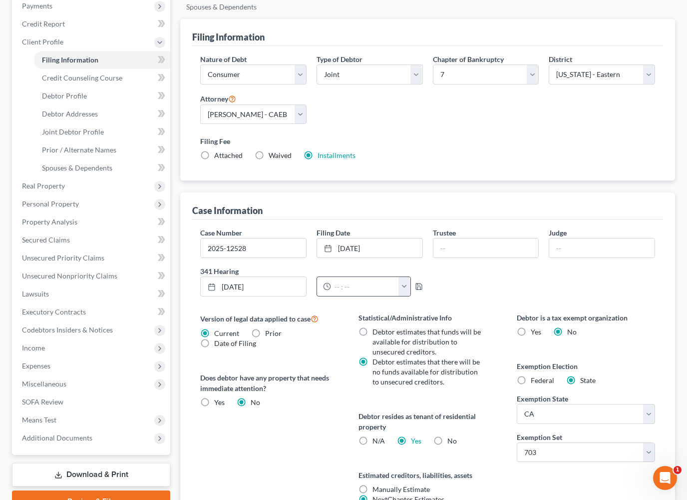
click at [407, 286] on button "button" at bounding box center [404, 286] width 11 height 19
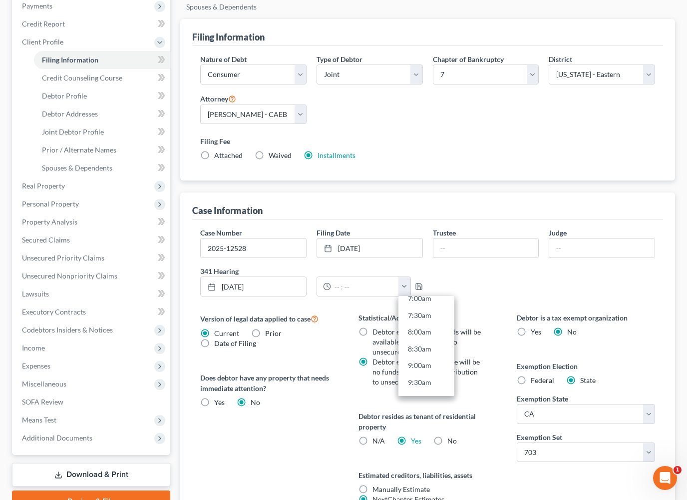
click at [424, 367] on link "9:00am" at bounding box center [427, 365] width 56 height 17
type input "9:00am"
click at [464, 279] on div "Case Number 2025-12528 Filing Date [DATE] close Date [DATE] Time 12:00 AM chevr…" at bounding box center [427, 265] width 465 height 77
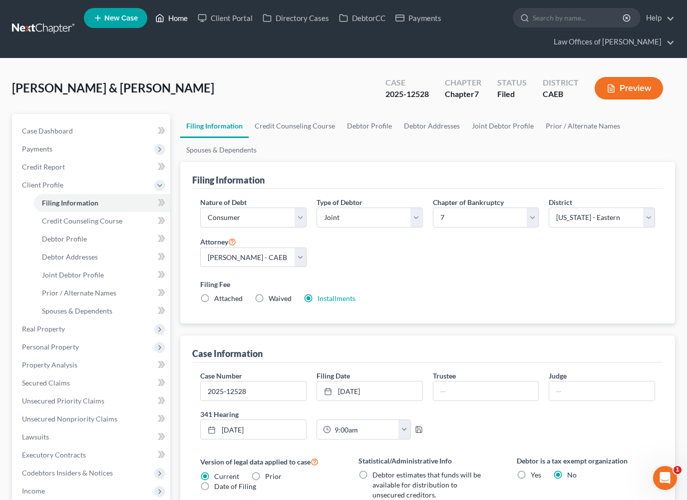
click at [176, 18] on link "Home" at bounding box center [171, 18] width 42 height 18
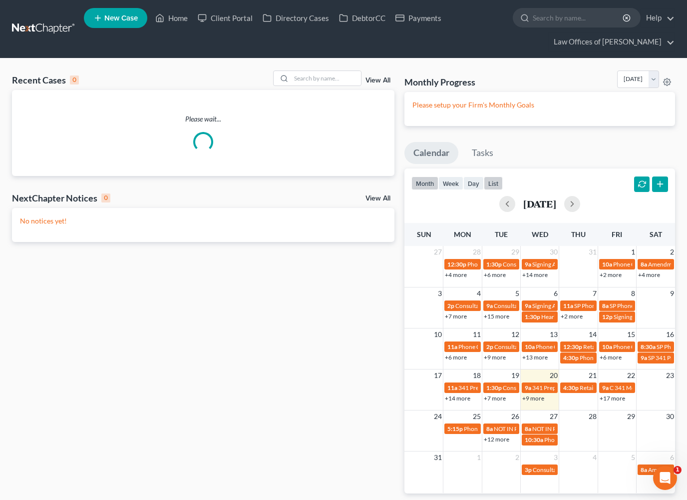
click at [498, 178] on button "list" at bounding box center [493, 182] width 19 height 13
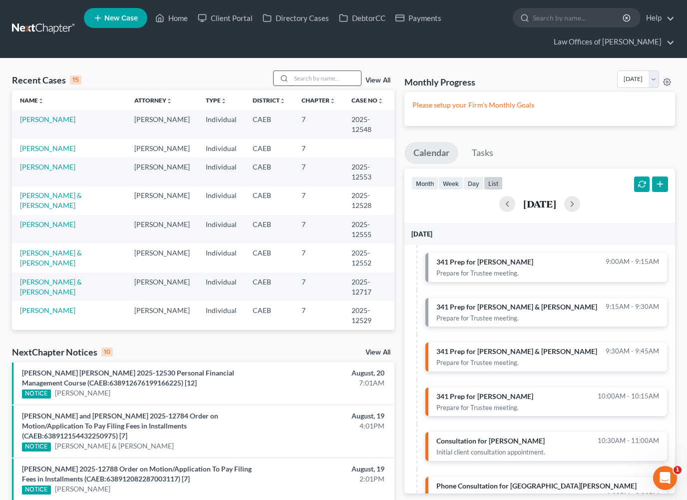
click at [326, 77] on input "search" at bounding box center [326, 78] width 70 height 14
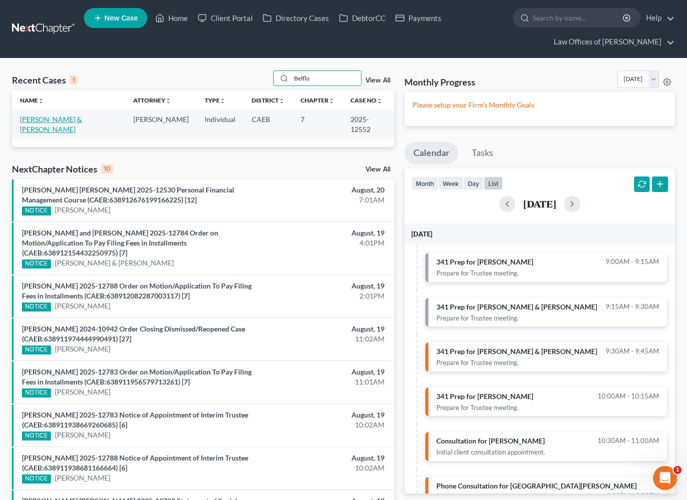
type input "Belflo"
click at [82, 116] on link "[PERSON_NAME] & [PERSON_NAME]" at bounding box center [51, 124] width 62 height 18
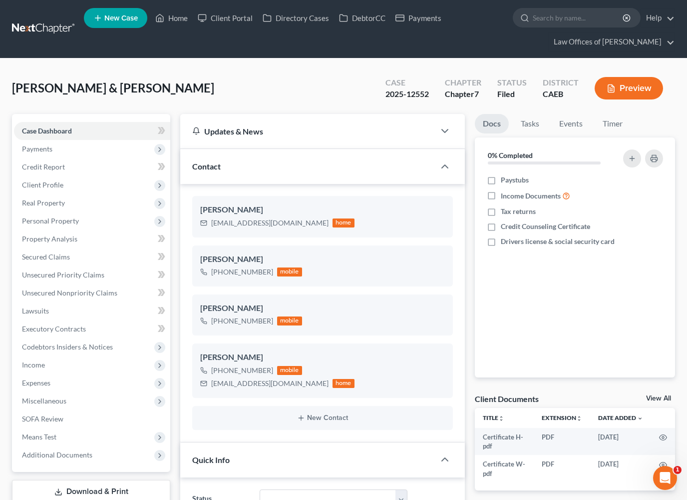
scroll to position [5733, 0]
click at [441, 327] on icon "button" at bounding box center [441, 327] width 8 height 8
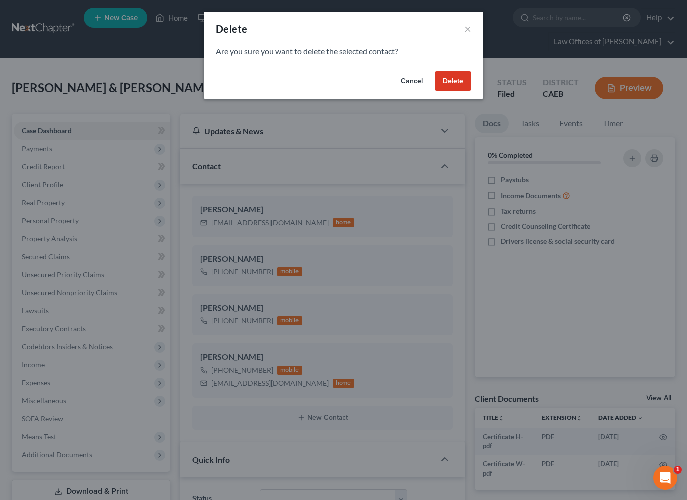
click at [453, 79] on button "Delete" at bounding box center [453, 81] width 36 height 20
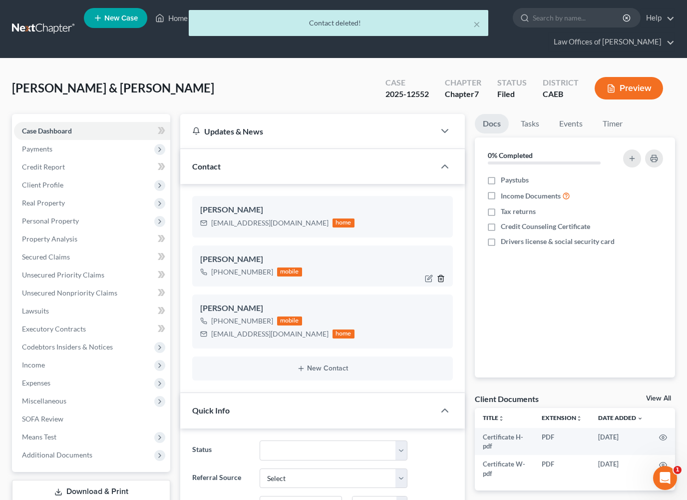
click at [443, 277] on icon "button" at bounding box center [441, 278] width 4 height 6
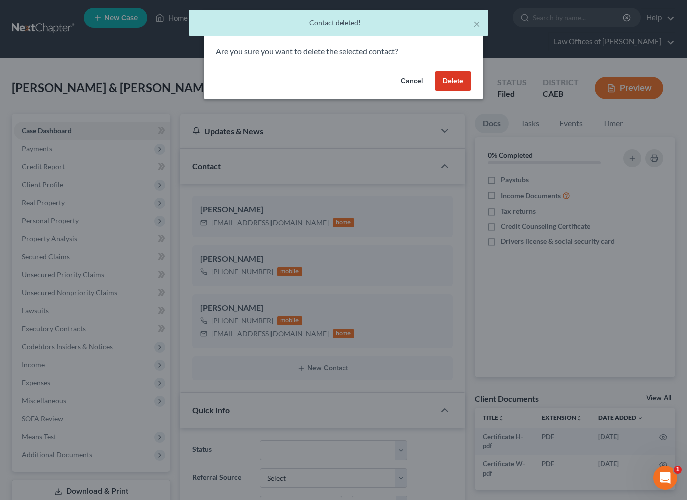
click at [461, 75] on button "Delete" at bounding box center [453, 81] width 36 height 20
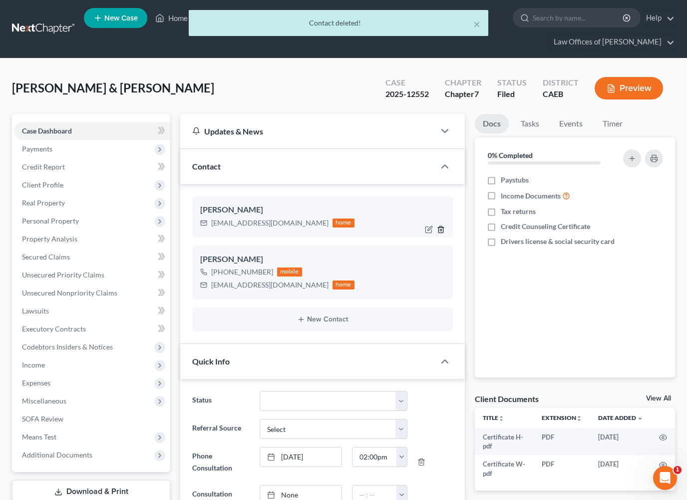
click at [440, 228] on icon "button" at bounding box center [441, 229] width 8 height 8
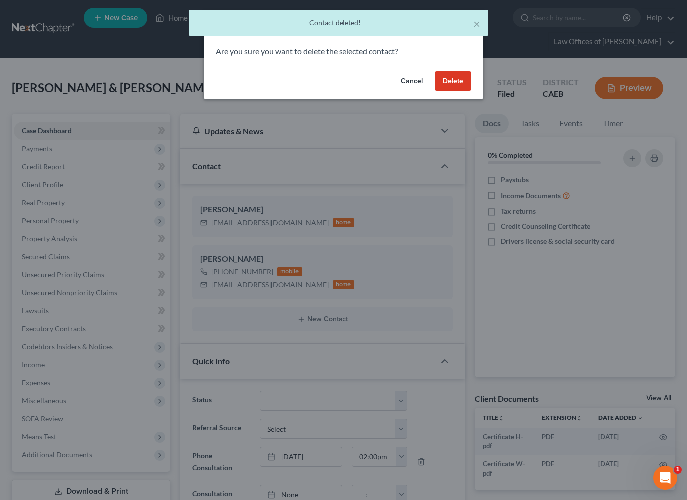
click at [449, 80] on button "Delete" at bounding box center [453, 81] width 36 height 20
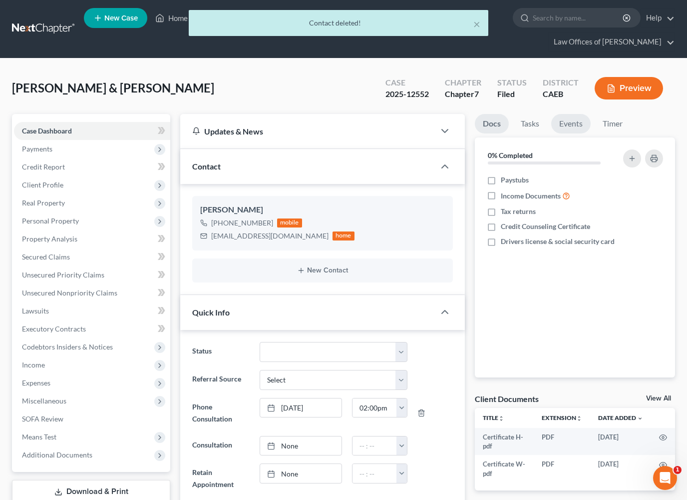
click at [569, 122] on link "Events" at bounding box center [571, 123] width 39 height 19
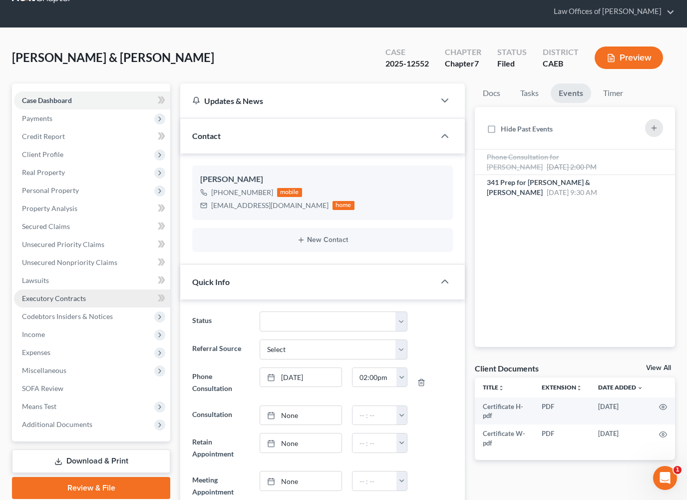
scroll to position [32, 0]
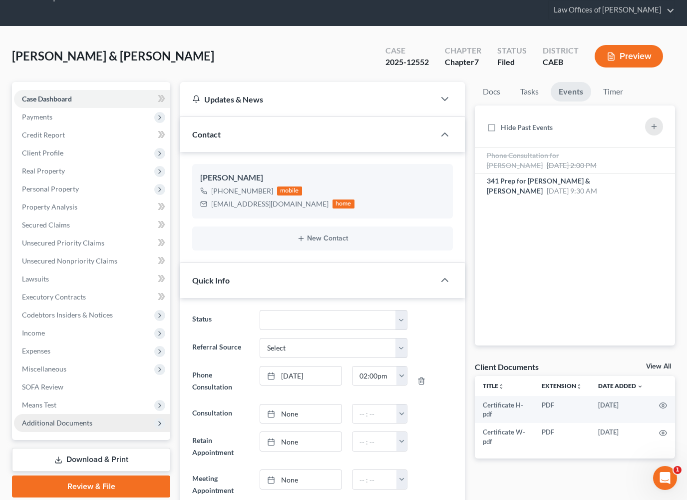
click at [53, 426] on span "Additional Documents" at bounding box center [57, 422] width 70 height 8
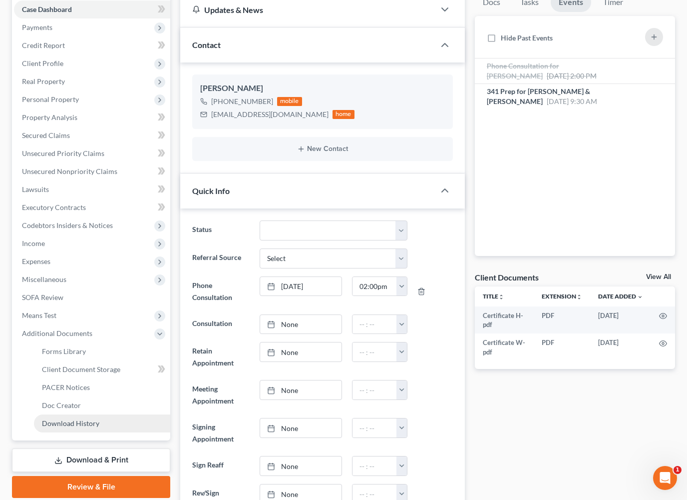
scroll to position [124, 0]
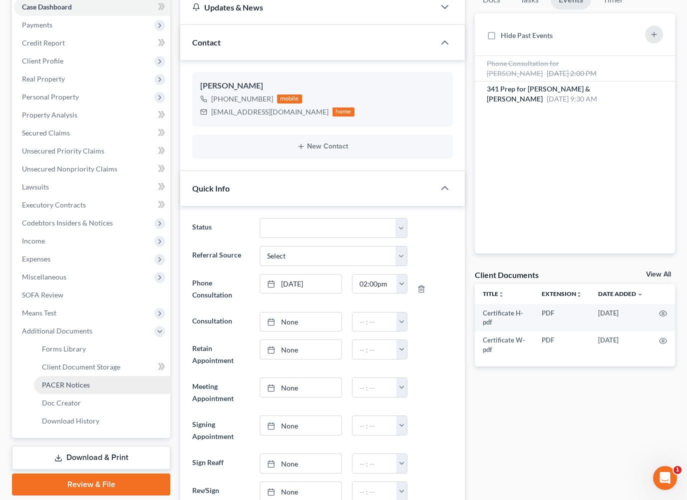
click at [65, 387] on span "PACER Notices" at bounding box center [66, 384] width 48 height 8
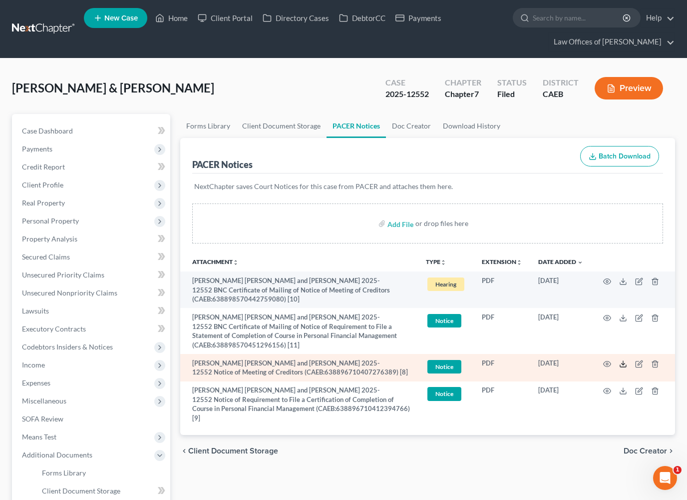
click at [624, 362] on line at bounding box center [624, 363] width 0 height 4
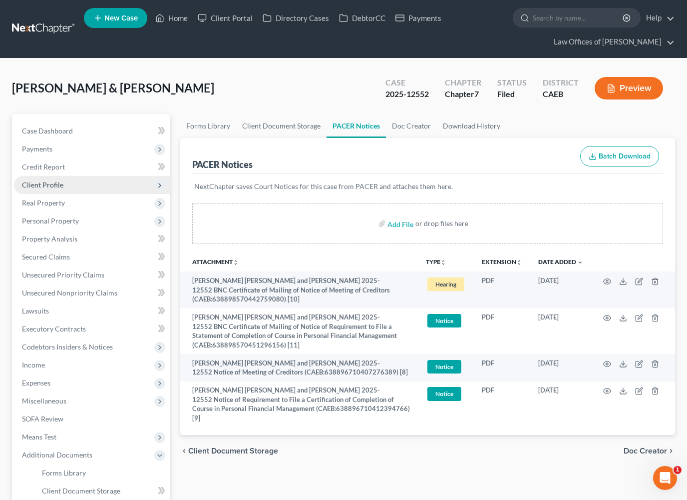
click at [44, 186] on span "Client Profile" at bounding box center [42, 184] width 41 height 8
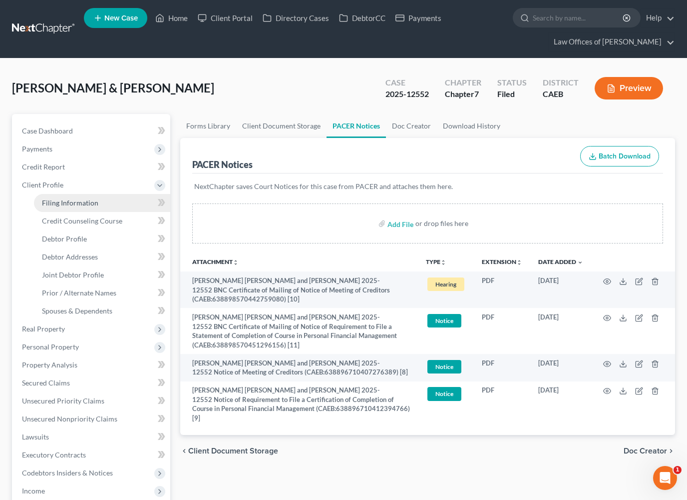
click at [53, 206] on link "Filing Information" at bounding box center [102, 203] width 136 height 18
select select "1"
select select "0"
select select "8"
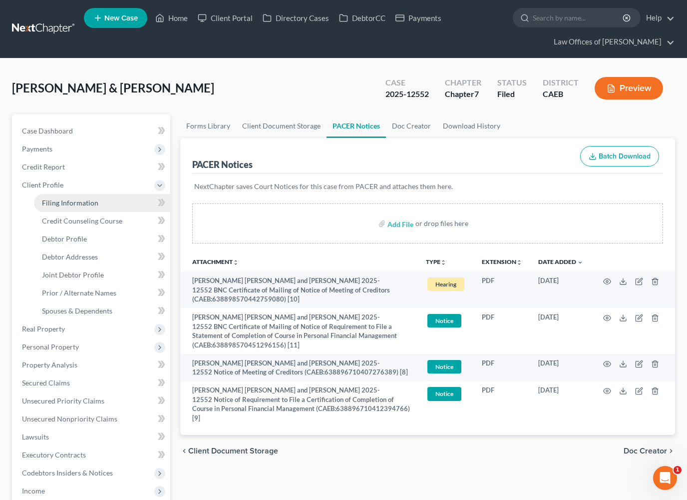
select select "0"
select select "4"
select select "1"
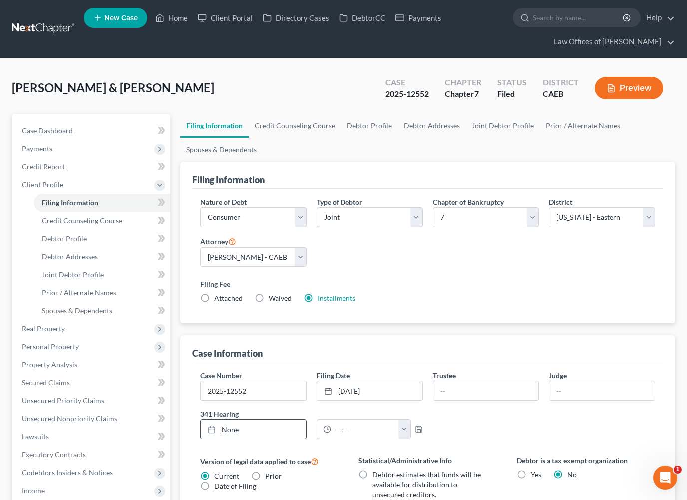
click at [231, 428] on link "None" at bounding box center [253, 429] width 105 height 19
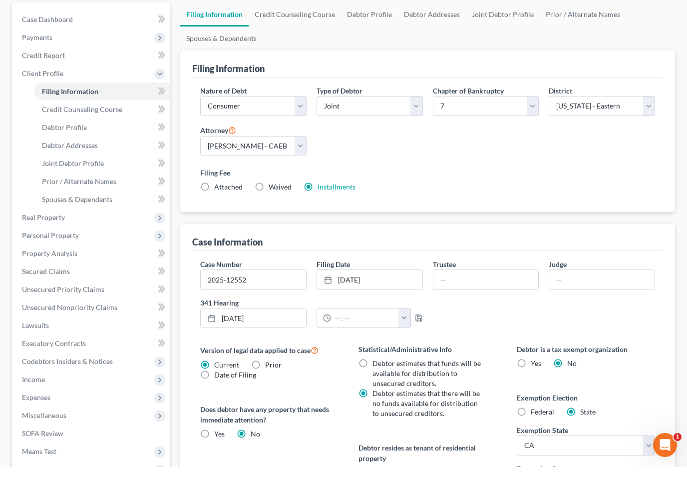
scroll to position [112, 0]
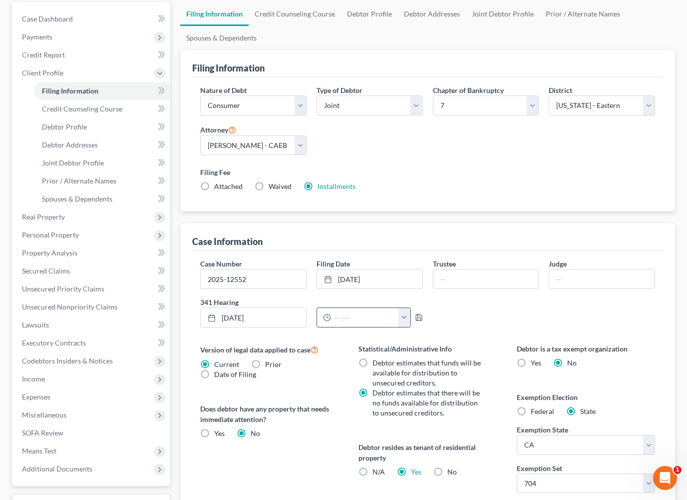
click at [407, 320] on button "button" at bounding box center [404, 317] width 11 height 19
click at [415, 395] on link "10:00am" at bounding box center [427, 396] width 56 height 17
type input "10:00am"
click at [173, 222] on div "Case Dashboard Payments Invoices Payments Payments Credit Report Client Profile" at bounding box center [91, 296] width 168 height 589
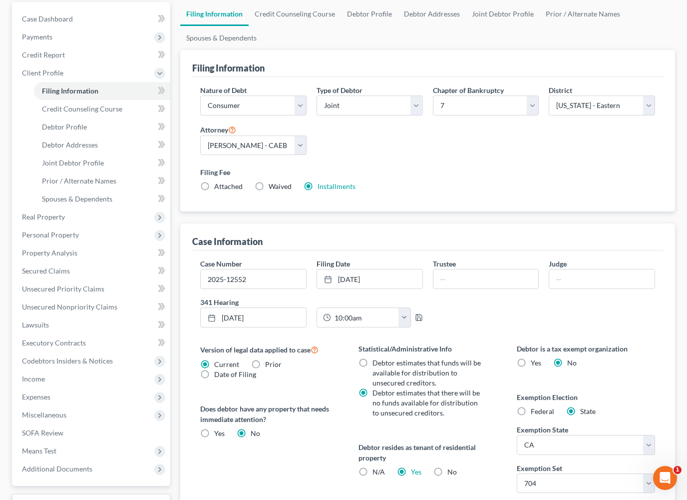
scroll to position [0, 0]
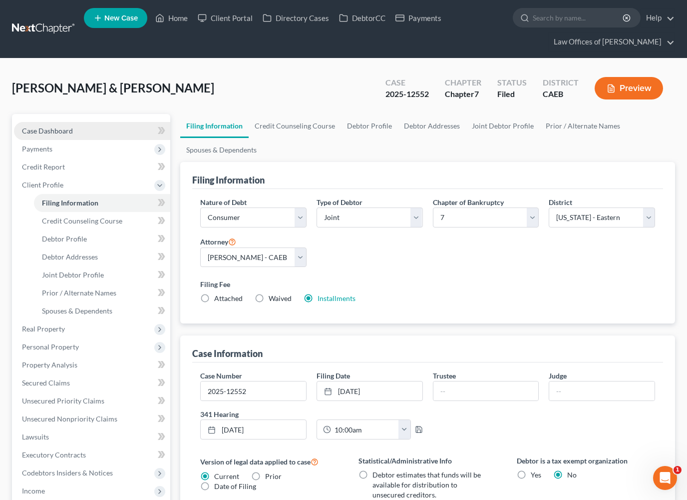
click at [55, 131] on span "Case Dashboard" at bounding box center [47, 130] width 51 height 8
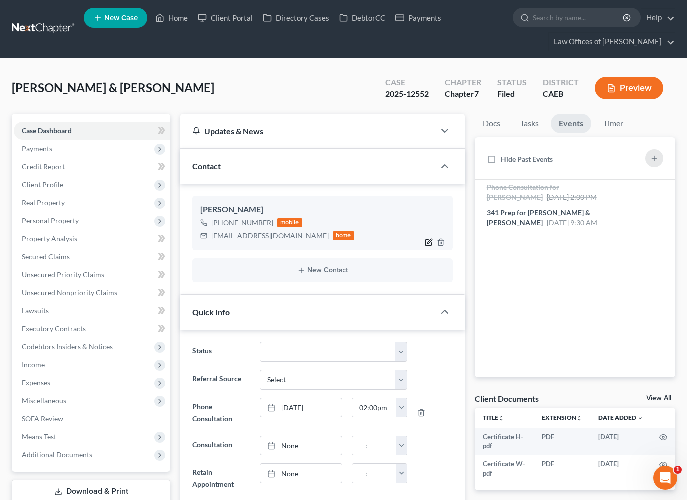
click at [427, 243] on icon "button" at bounding box center [429, 242] width 8 height 8
select select "0"
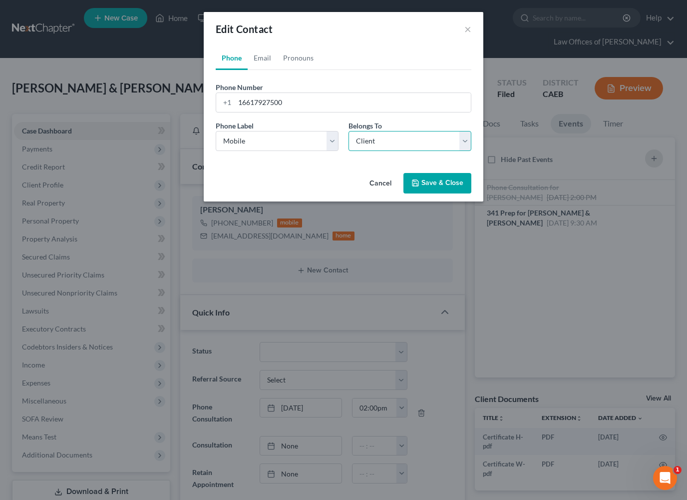
select select "1"
click at [449, 186] on button "Save & Close" at bounding box center [438, 183] width 68 height 21
